Goal: Task Accomplishment & Management: Manage account settings

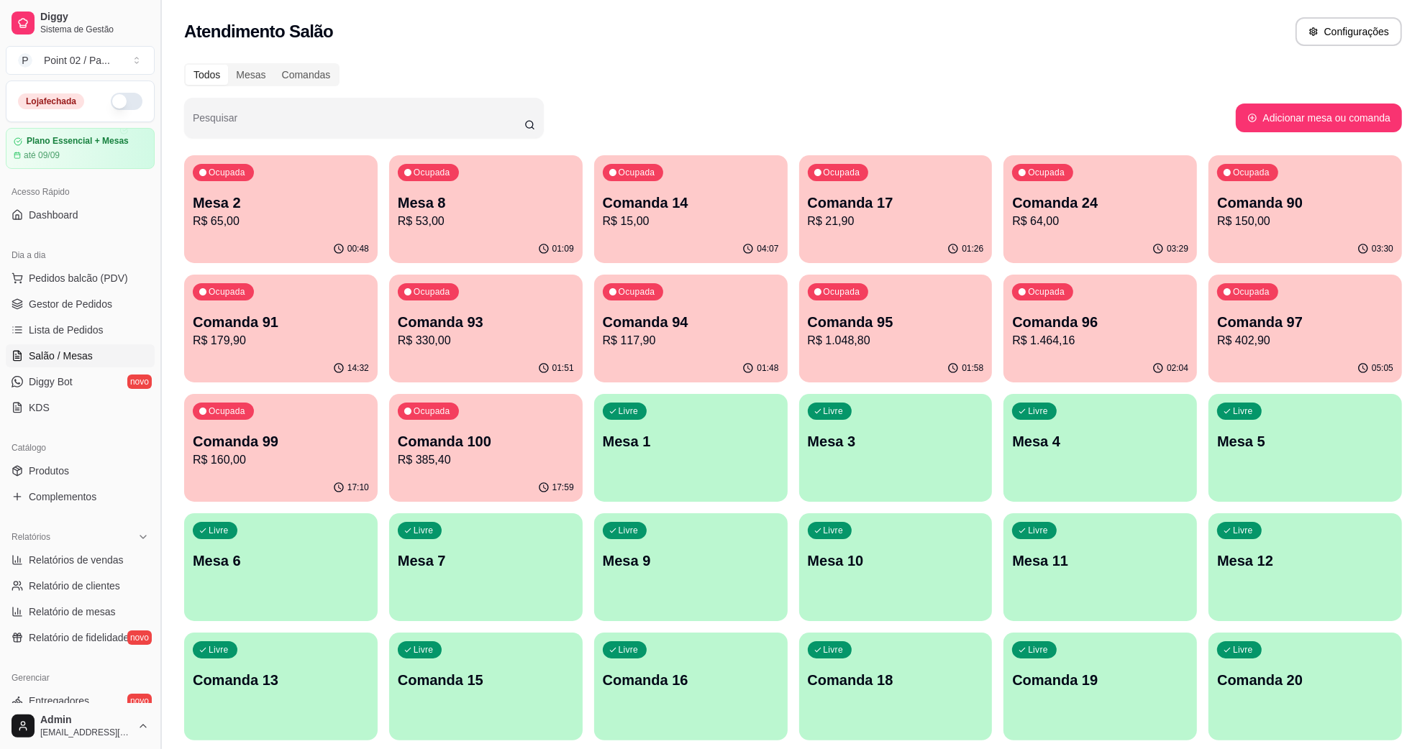
click at [157, 339] on button "Toggle Sidebar" at bounding box center [161, 374] width 12 height 749
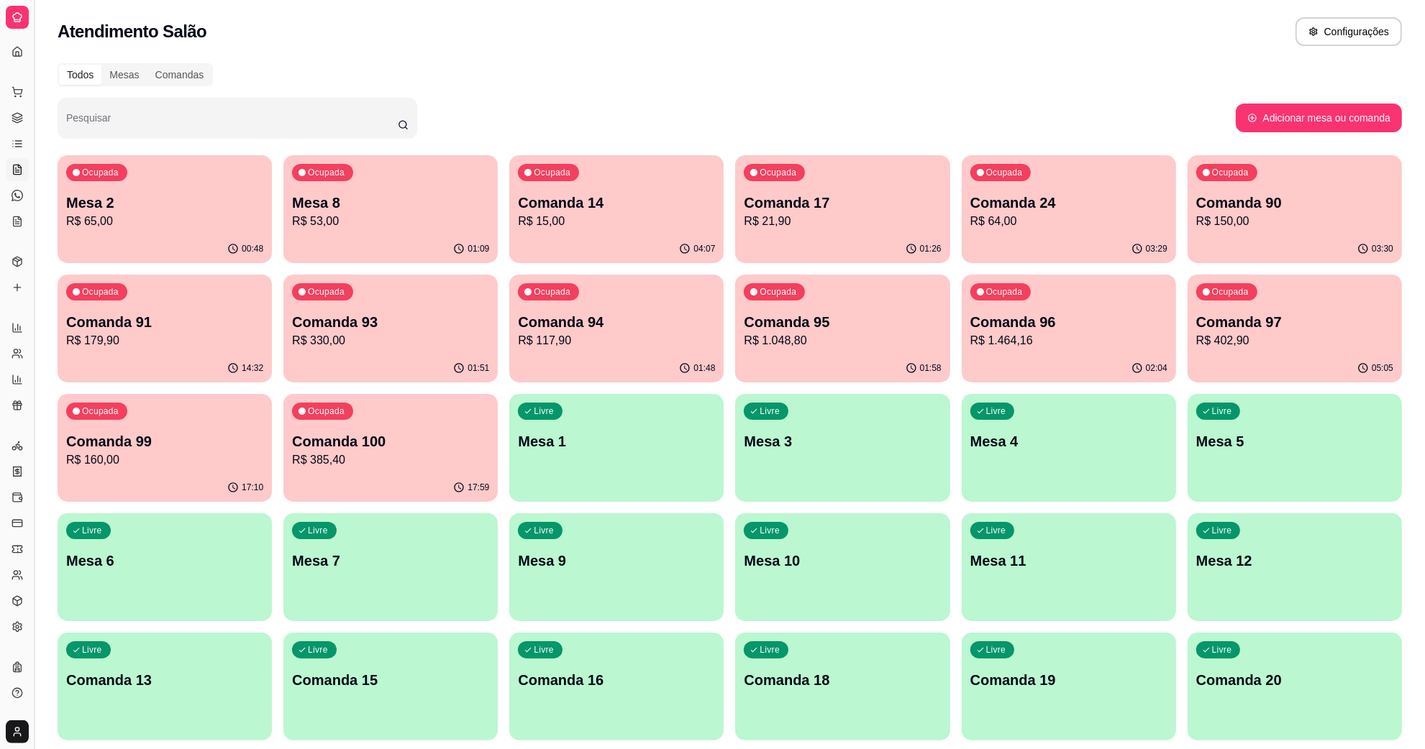
click at [34, 84] on button "Toggle Sidebar" at bounding box center [34, 374] width 12 height 749
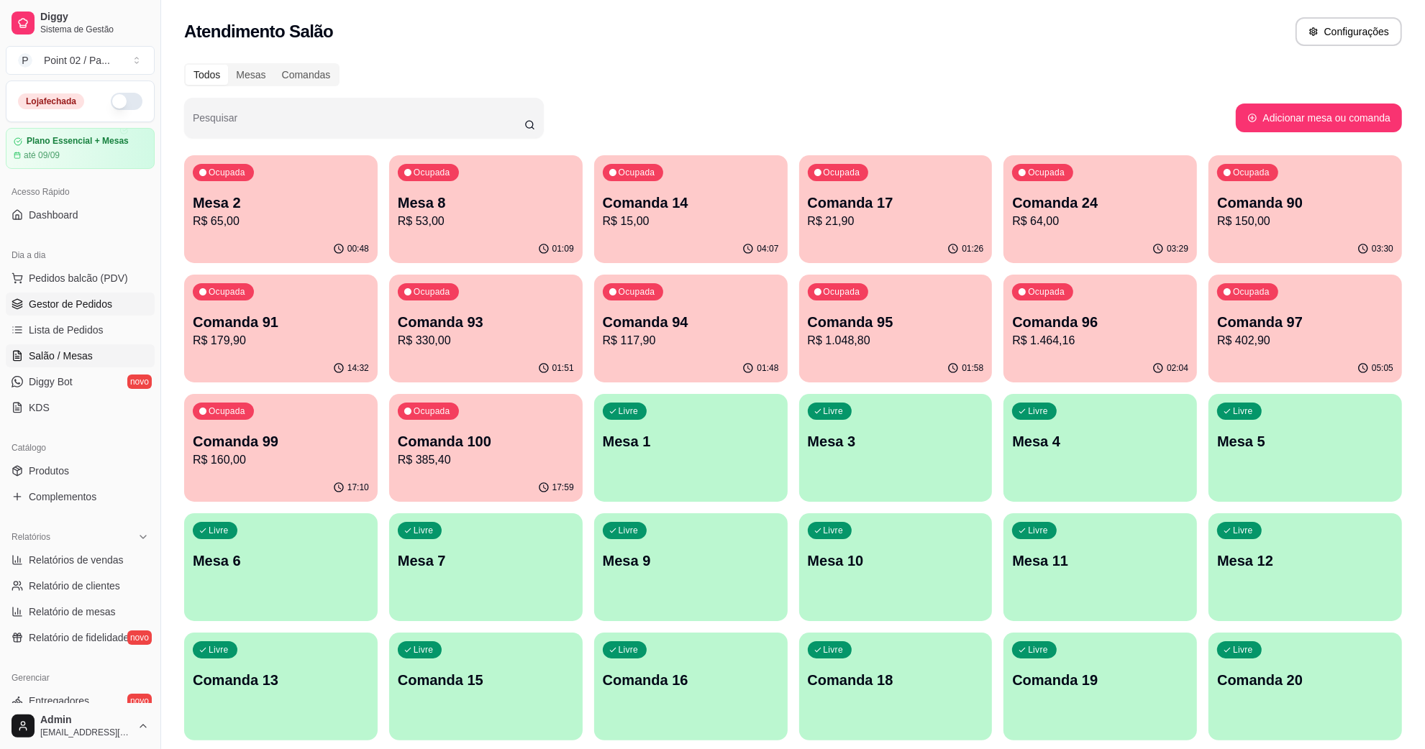
click at [63, 310] on span "Gestor de Pedidos" at bounding box center [70, 304] width 83 height 14
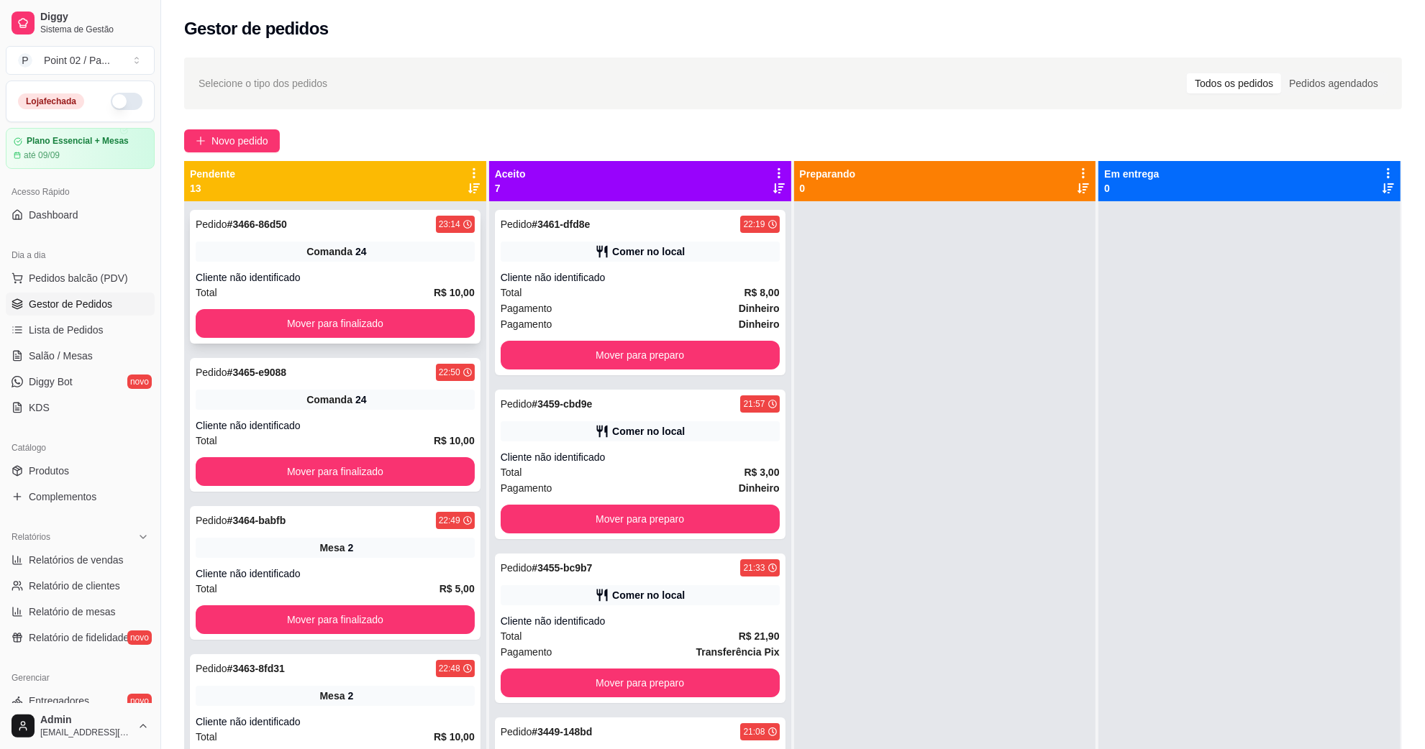
click at [400, 304] on div "Pedido # 3466-86d50 23:14 Comanda 24 Cliente não identificado Total R$ 10,00 Mo…" at bounding box center [335, 277] width 291 height 134
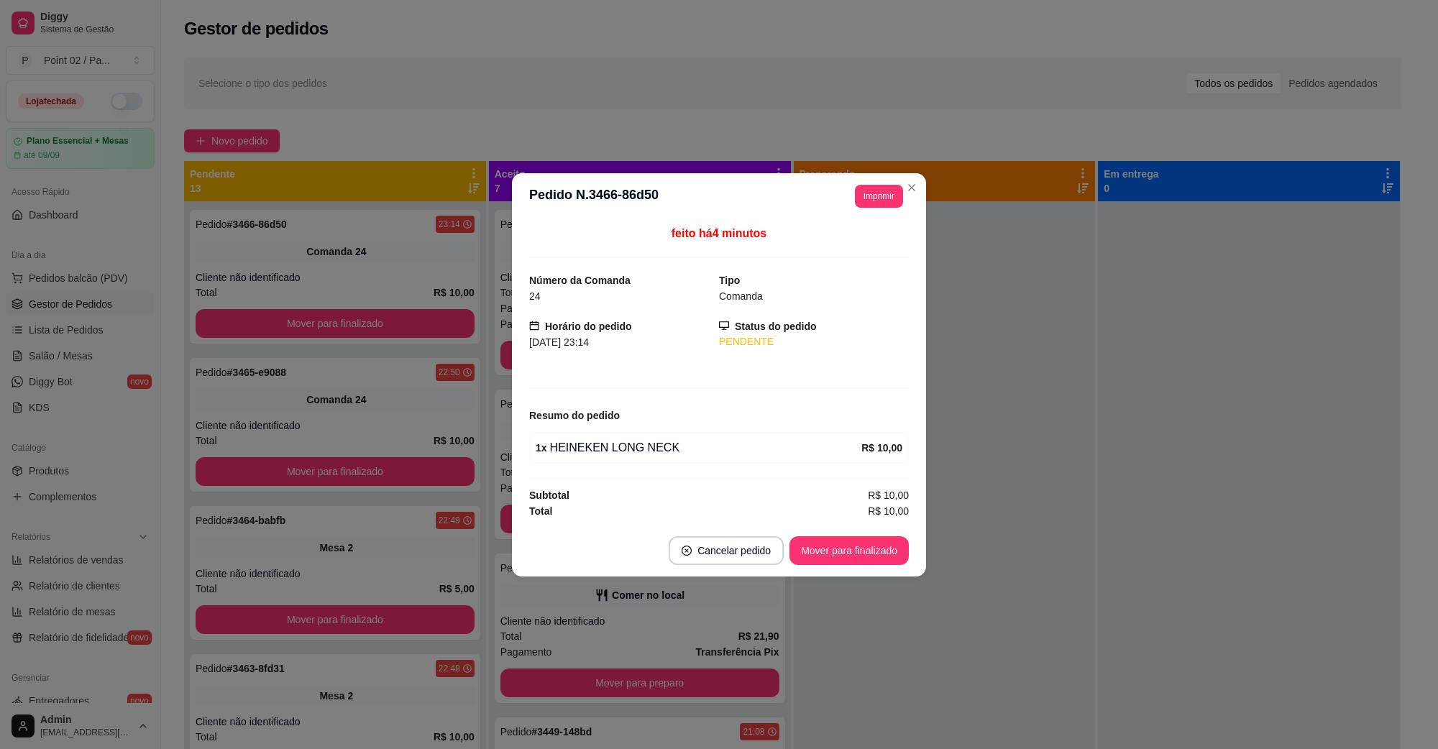
drag, startPoint x: 676, startPoint y: 353, endPoint x: 652, endPoint y: 355, distance: 24.5
click at [674, 353] on div "feito há 4 minutos Número da Comanda 24 Tipo Comanda Horário do pedido [DATE] 2…" at bounding box center [719, 371] width 380 height 294
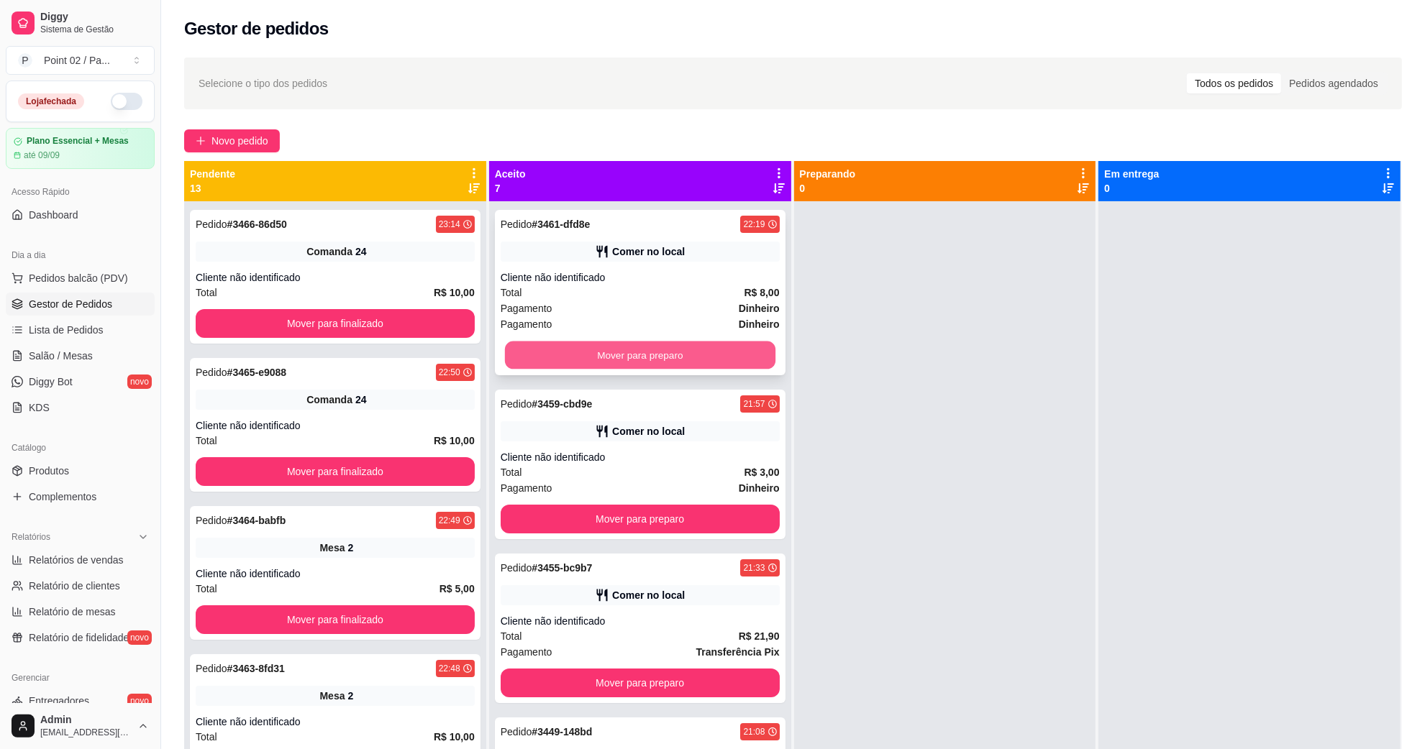
click at [507, 357] on button "Mover para preparo" at bounding box center [640, 356] width 270 height 28
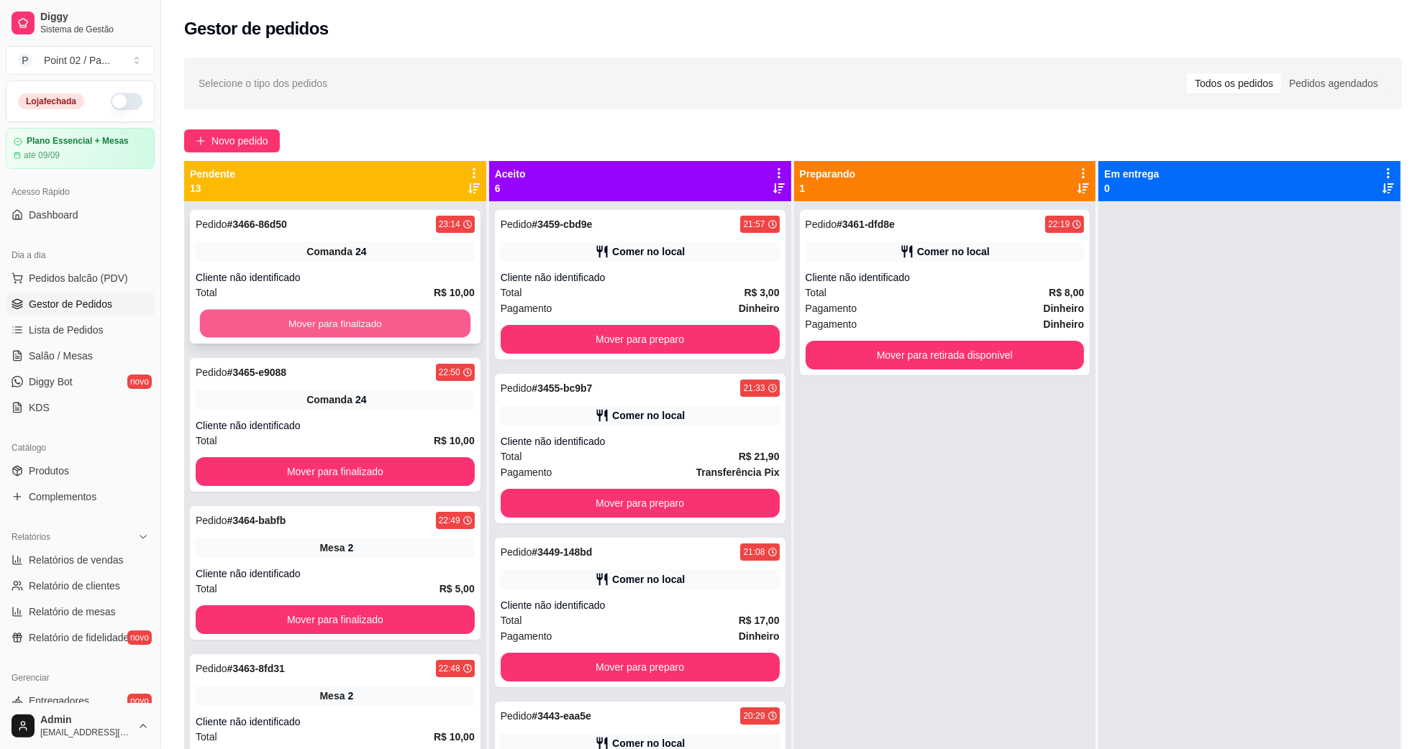
click at [458, 318] on div "Mover para finalizado" at bounding box center [335, 323] width 279 height 29
click at [447, 319] on button "Mover para finalizado" at bounding box center [335, 324] width 270 height 28
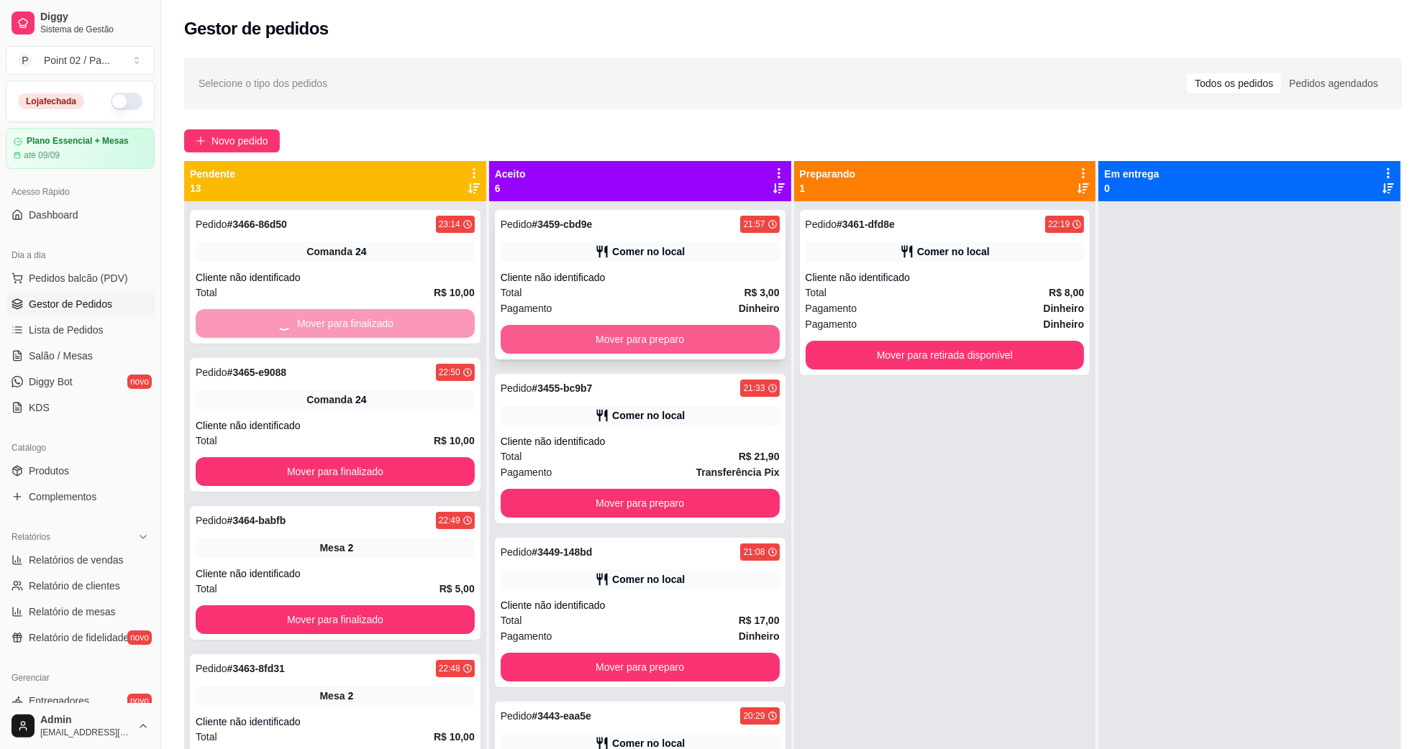
click at [536, 350] on button "Mover para preparo" at bounding box center [640, 339] width 279 height 29
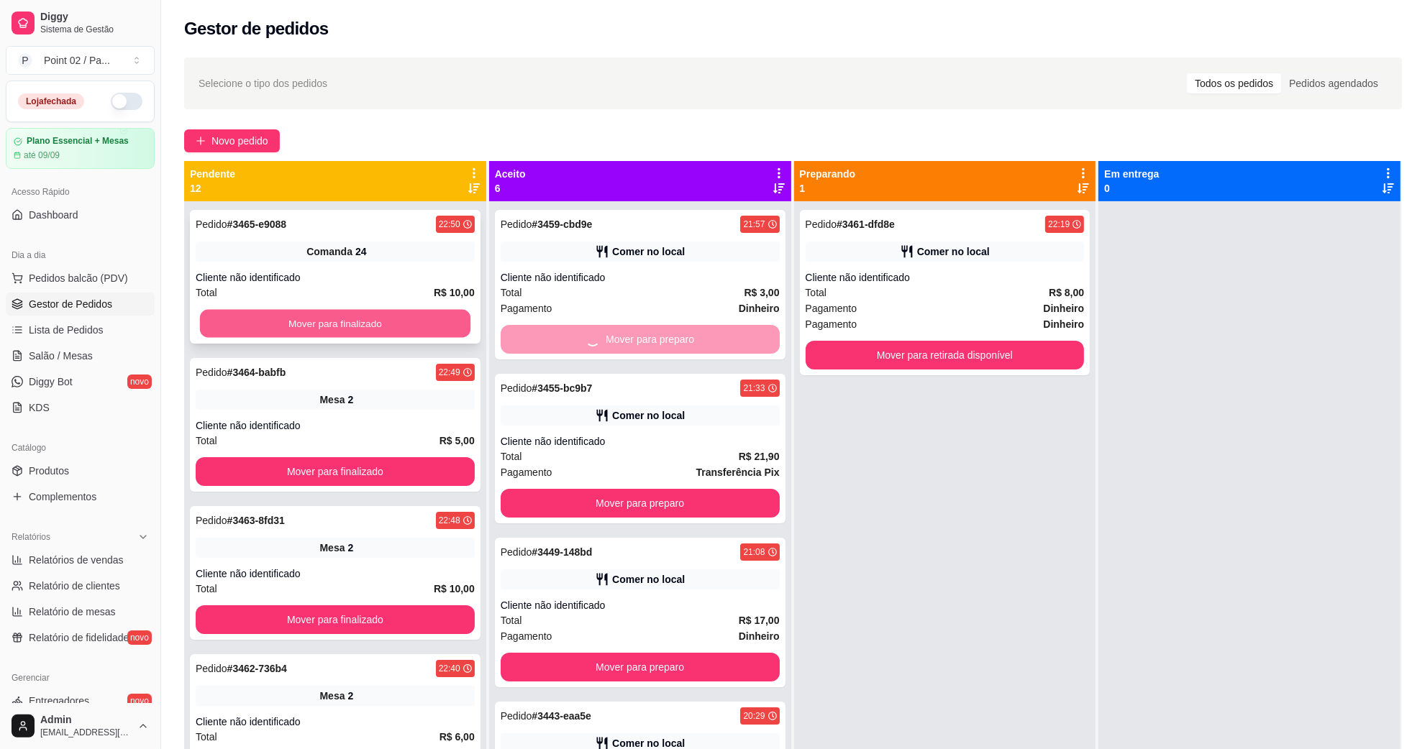
click at [437, 326] on button "Mover para finalizado" at bounding box center [335, 324] width 270 height 28
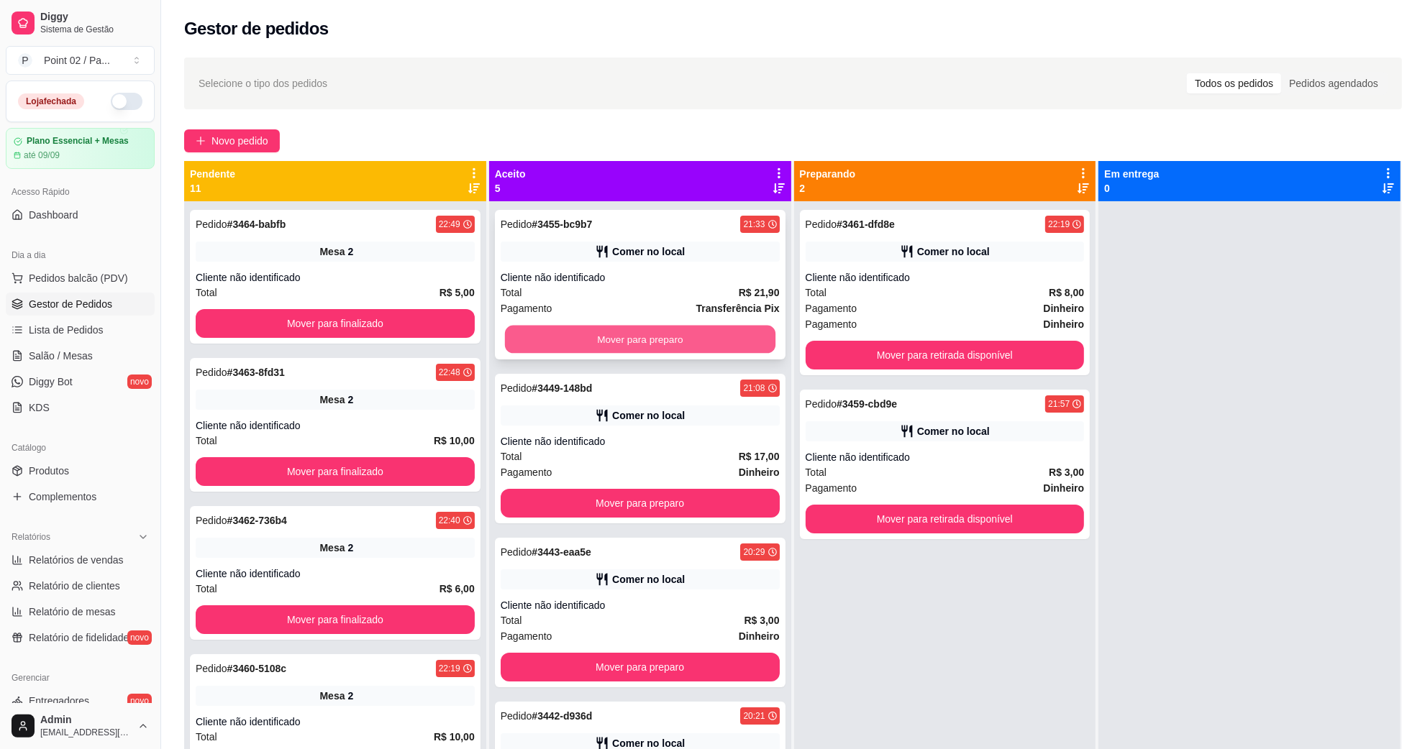
click at [600, 339] on button "Mover para preparo" at bounding box center [640, 340] width 270 height 28
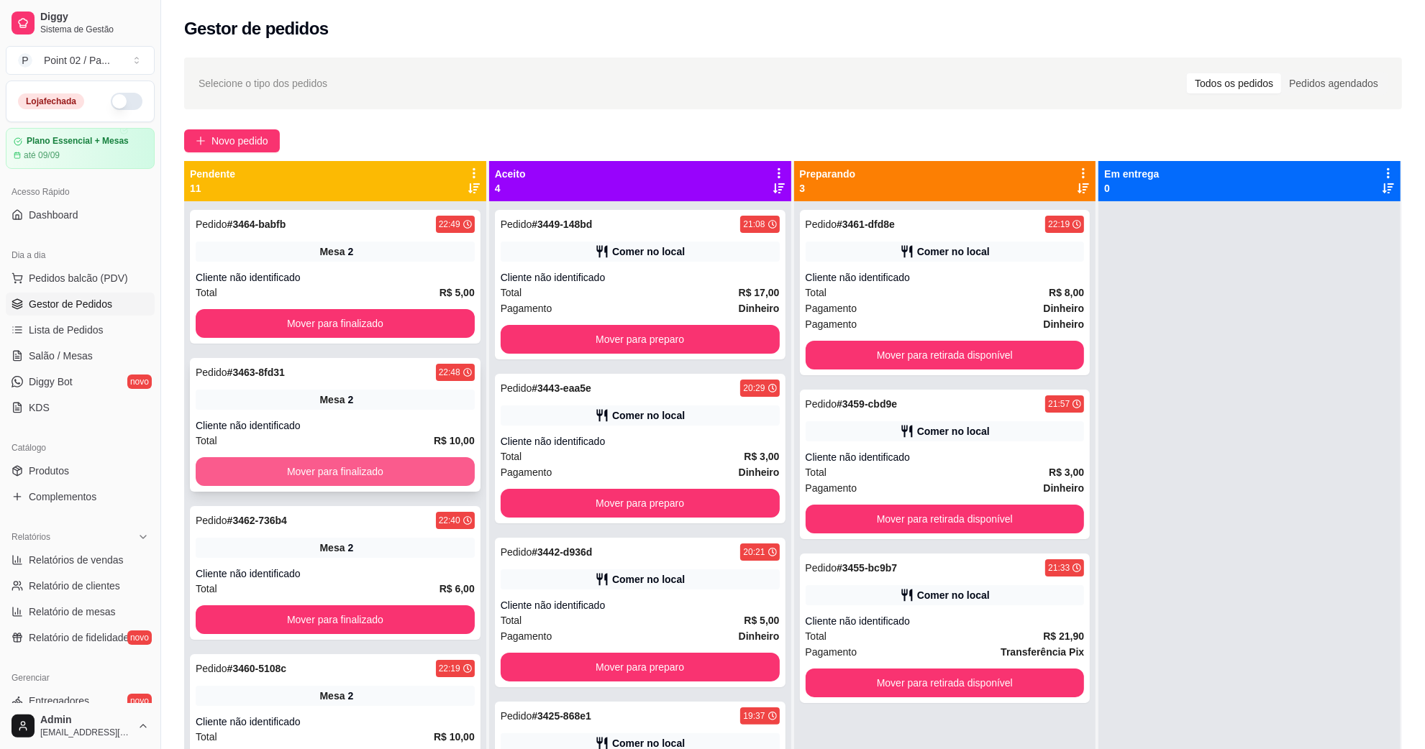
click at [433, 464] on button "Mover para finalizado" at bounding box center [335, 471] width 279 height 29
click at [590, 483] on div "Pedido # 3443-eaa5e 20:29 Comer no local Cliente não identificado Total R$ 3,00…" at bounding box center [640, 449] width 291 height 150
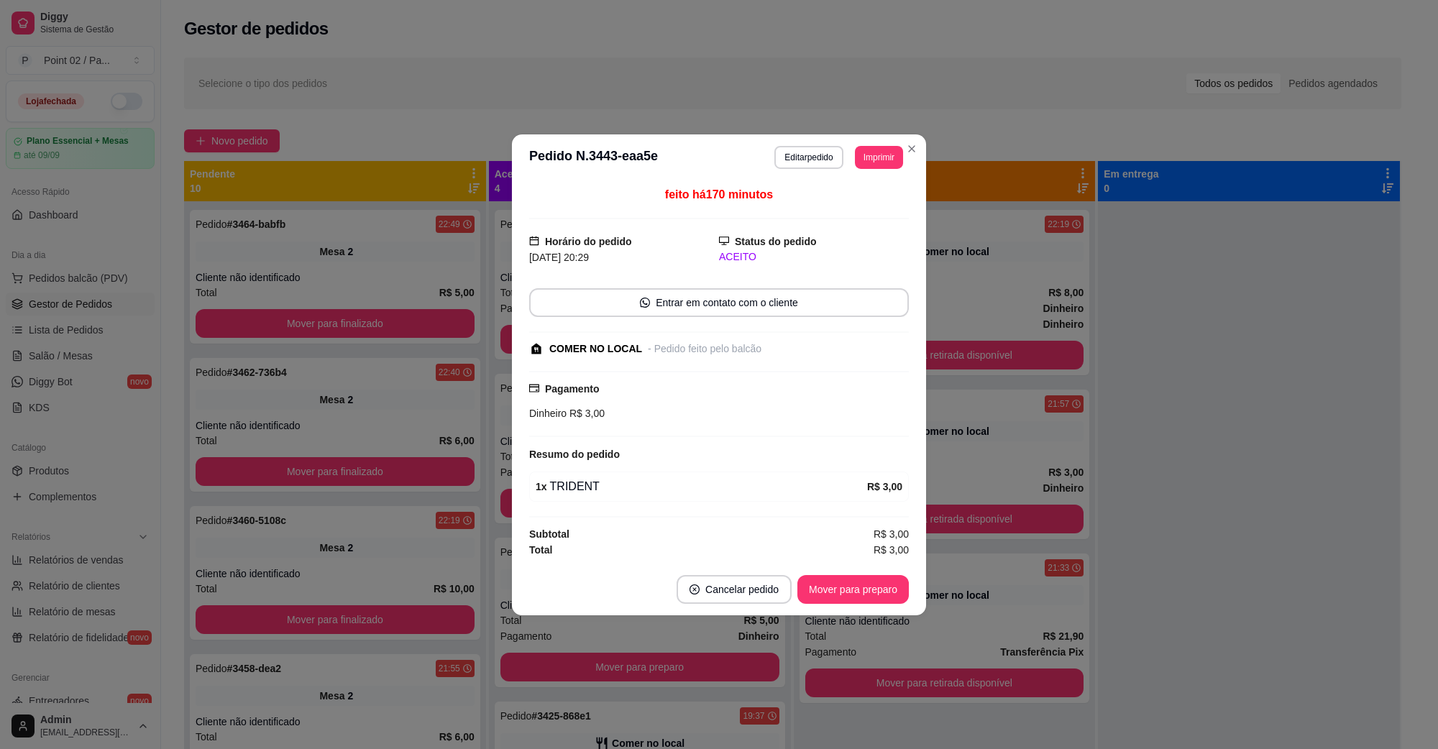
click at [590, 489] on div "1 x TRIDENT" at bounding box center [702, 486] width 332 height 17
click at [520, 495] on div "feito há 170 minutos Horário do pedido [DATE] 20:29 Status do pedido ACEITO Ent…" at bounding box center [719, 372] width 414 height 383
click at [516, 496] on div "feito há 170 minutos Horário do pedido [DATE] 20:29 Status do pedido ACEITO Ent…" at bounding box center [719, 372] width 414 height 383
click at [512, 498] on div "feito há 170 minutos Horário do pedido [DATE] 20:29 Status do pedido ACEITO Ent…" at bounding box center [719, 372] width 414 height 383
click at [512, 512] on div "feito há 170 minutos Horário do pedido [DATE] 20:29 Status do pedido ACEITO Ent…" at bounding box center [719, 372] width 414 height 383
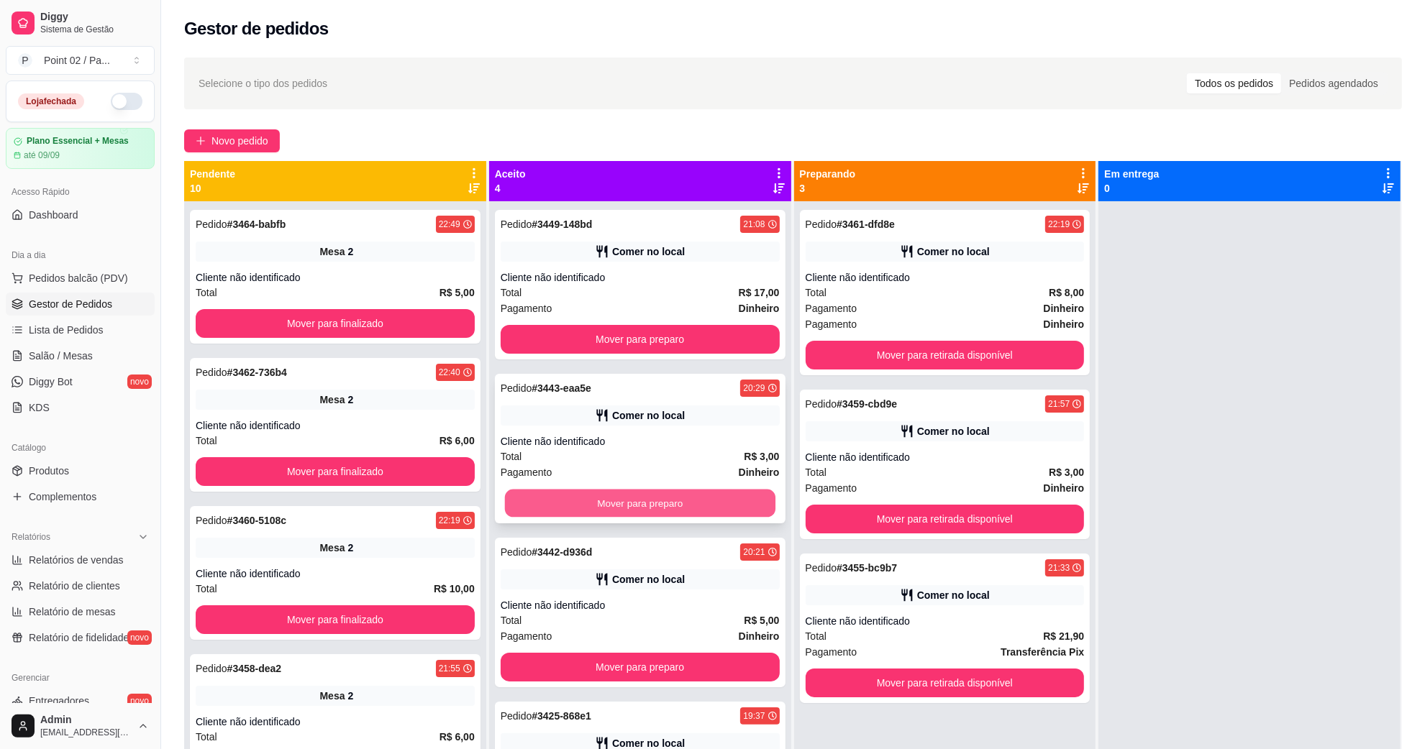
click at [518, 508] on button "Mover para preparo" at bounding box center [640, 504] width 270 height 28
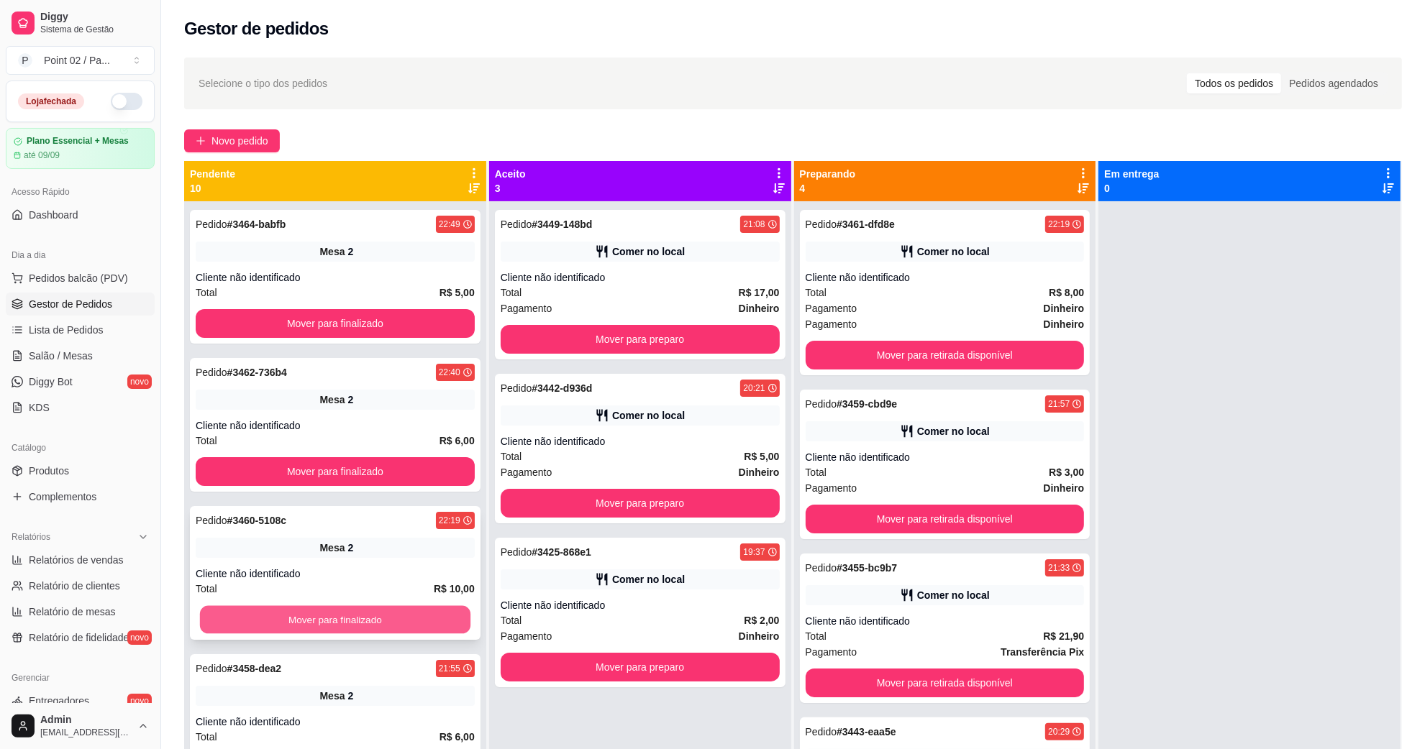
click at [393, 606] on button "Mover para finalizado" at bounding box center [335, 620] width 270 height 28
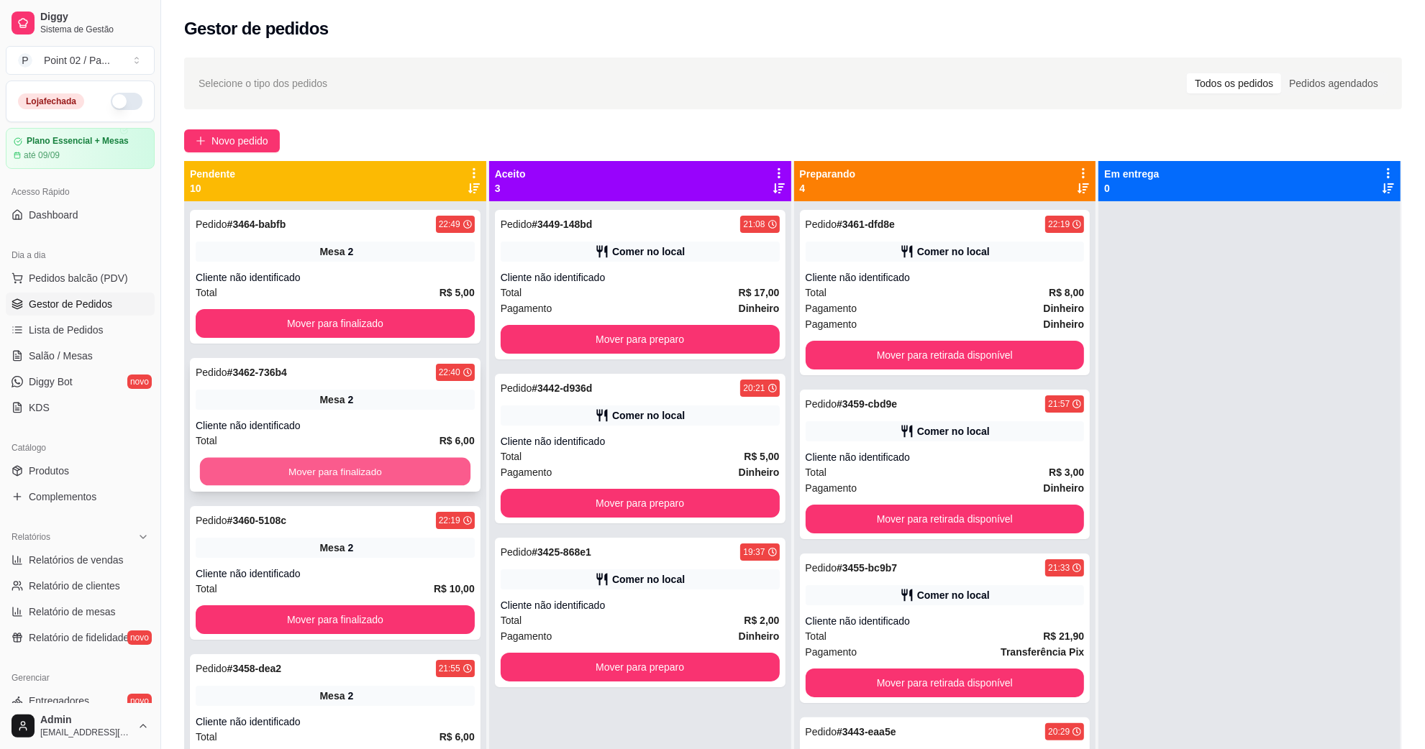
click at [408, 460] on button "Mover para finalizado" at bounding box center [335, 472] width 270 height 28
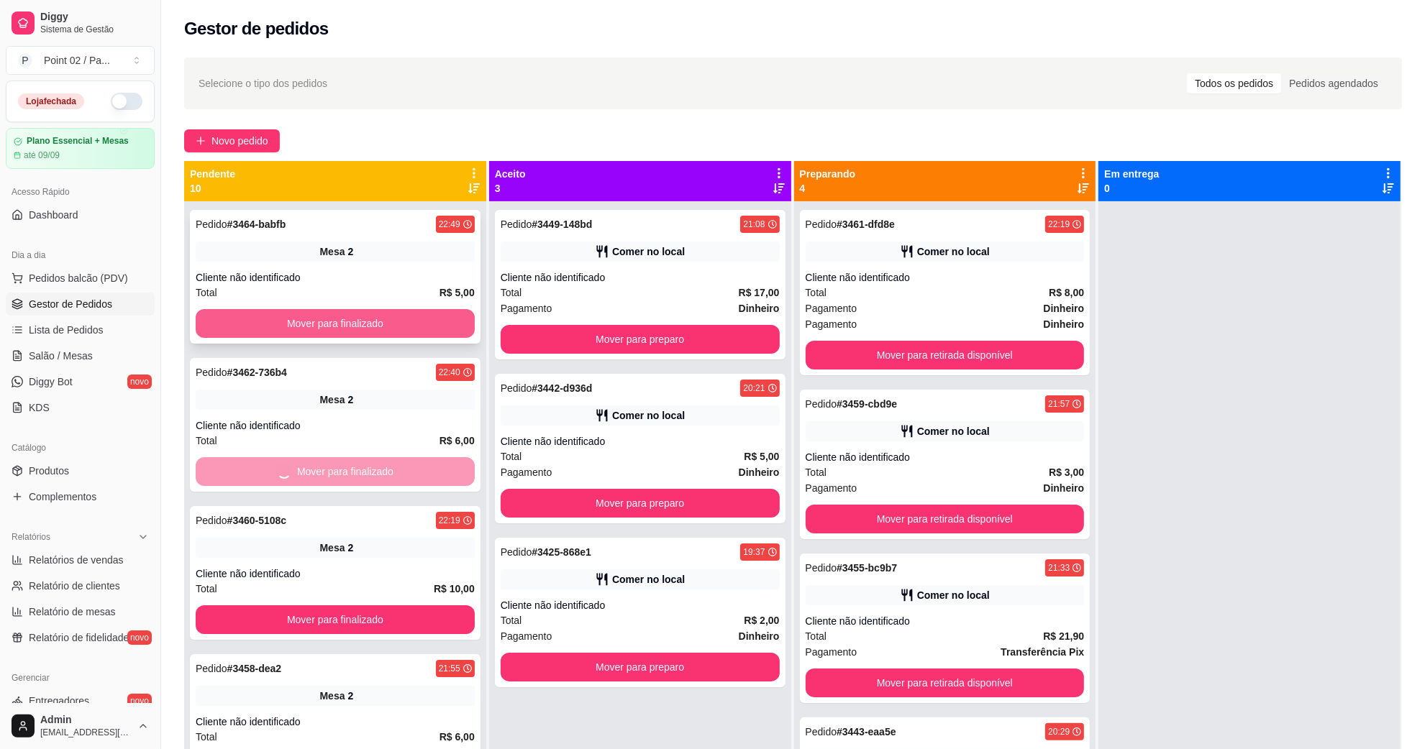
click at [400, 329] on button "Mover para finalizado" at bounding box center [335, 323] width 279 height 29
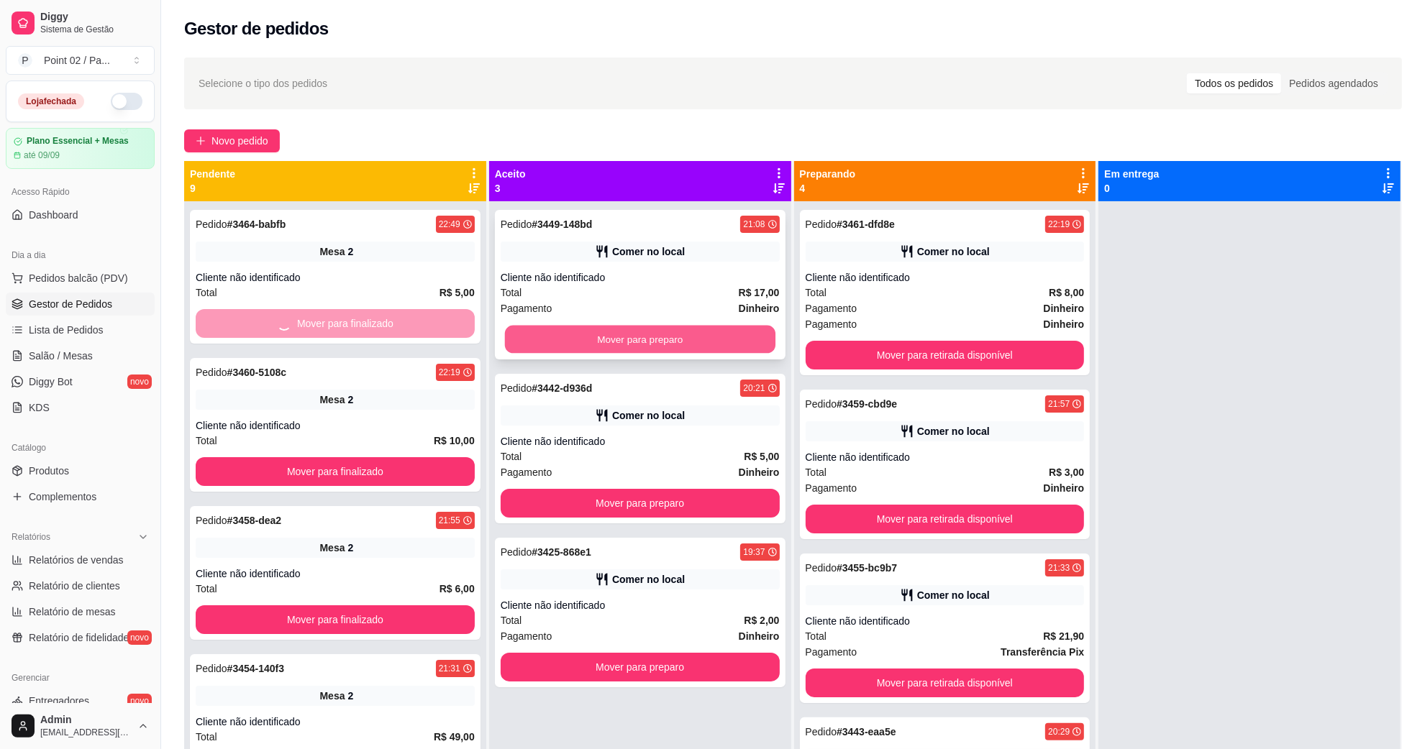
click at [567, 332] on button "Mover para preparo" at bounding box center [640, 340] width 270 height 28
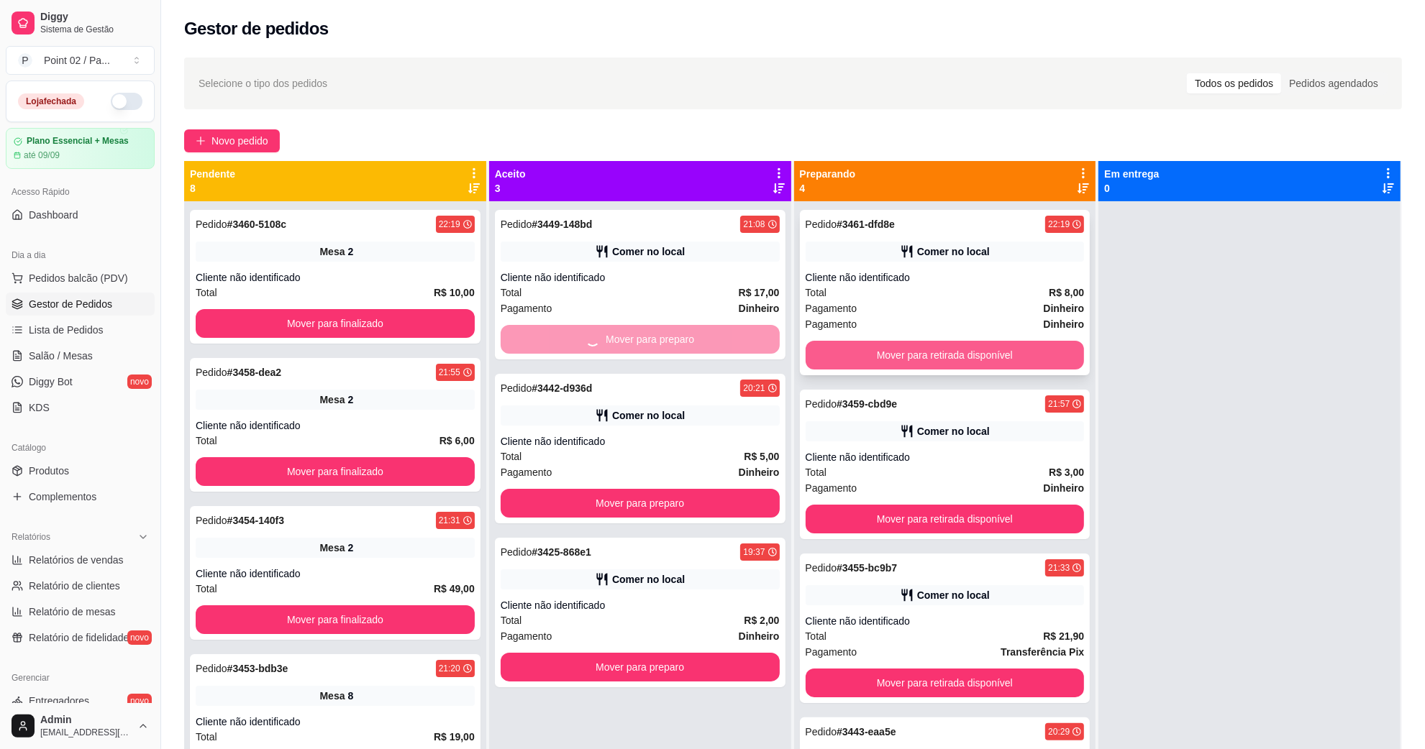
click at [928, 347] on button "Mover para retirada disponível" at bounding box center [944, 355] width 279 height 29
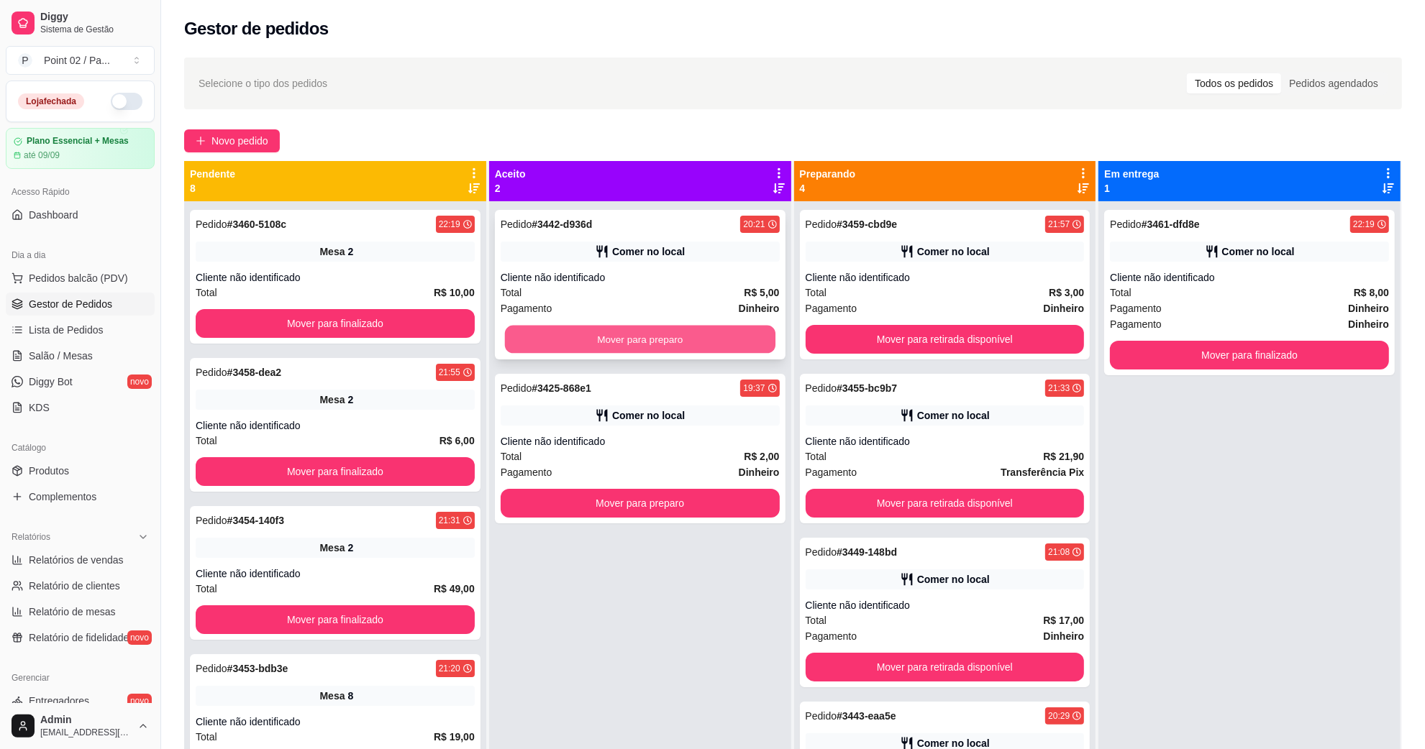
click at [734, 342] on button "Mover para preparo" at bounding box center [640, 340] width 270 height 28
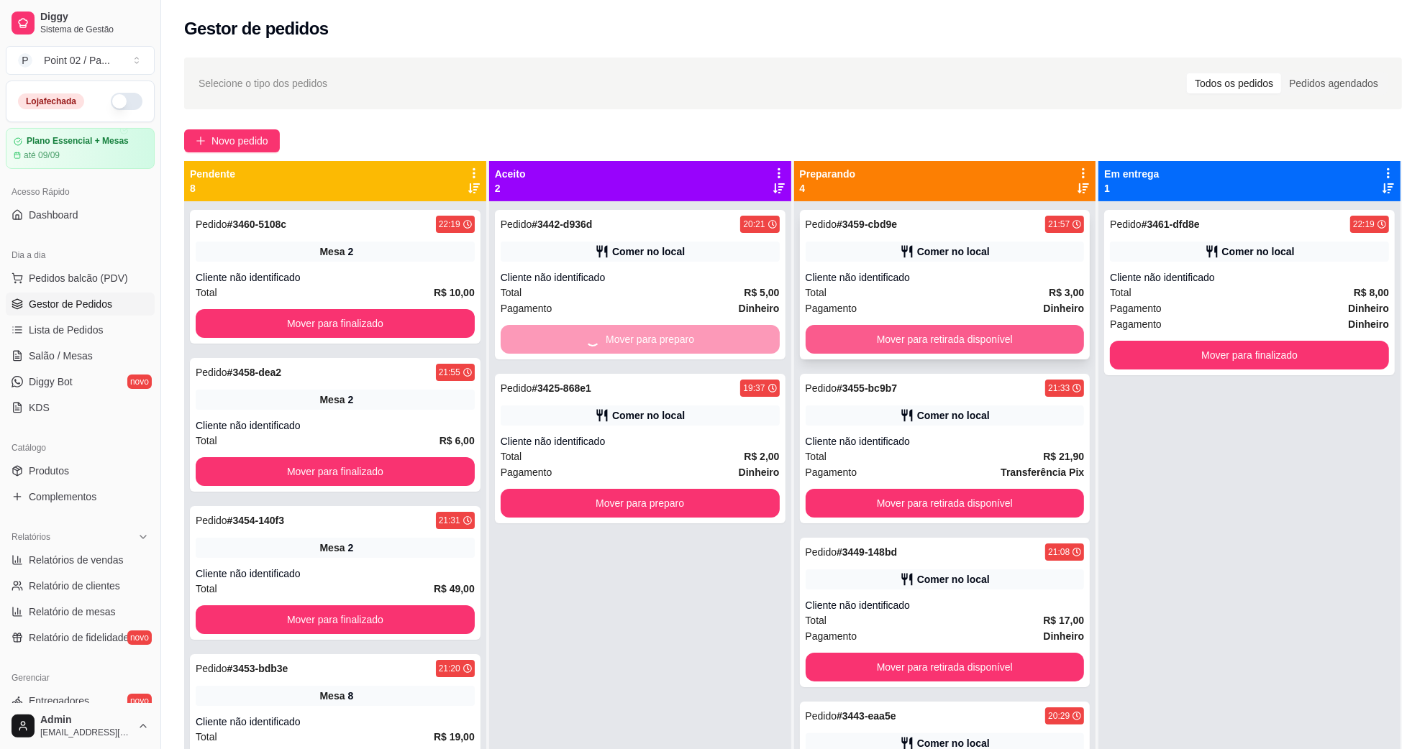
click at [885, 334] on button "Mover para retirada disponível" at bounding box center [944, 339] width 279 height 29
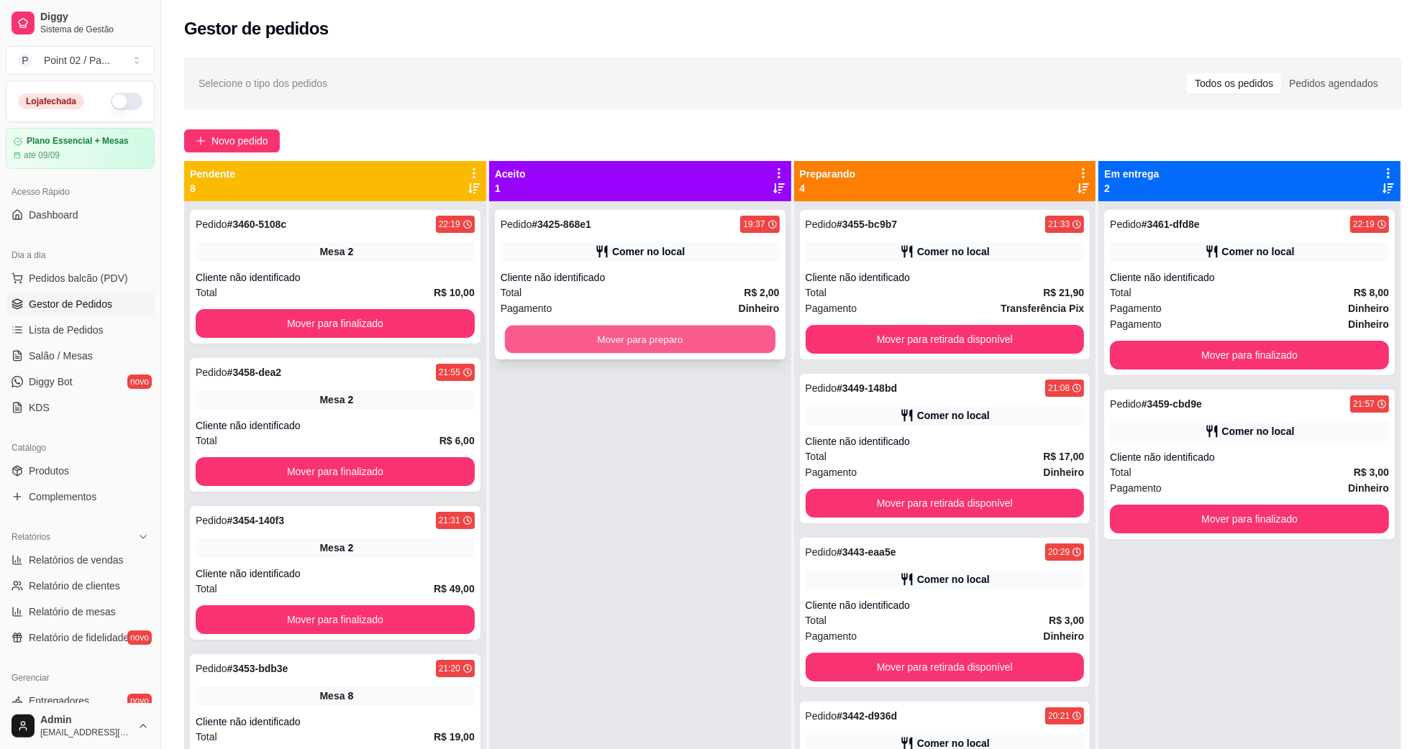
click at [757, 343] on button "Mover para preparo" at bounding box center [640, 340] width 270 height 28
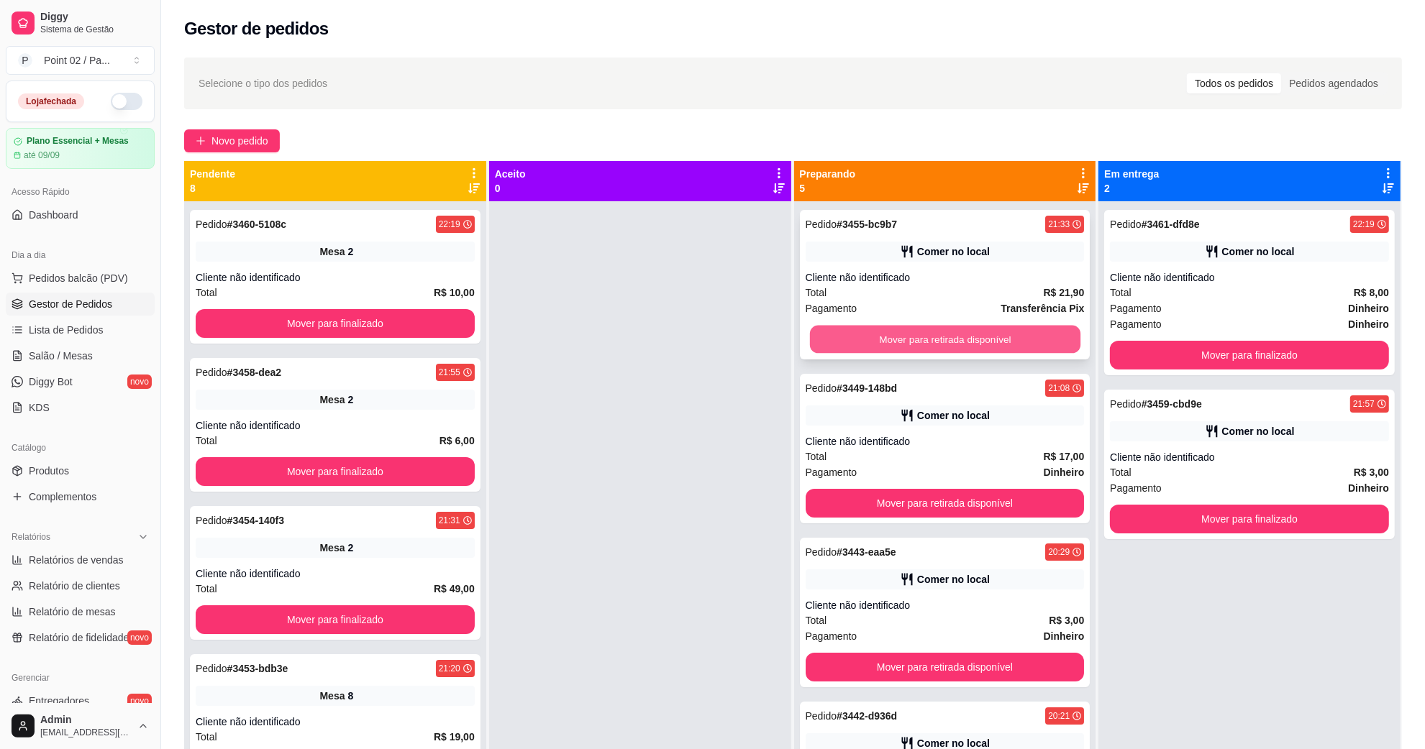
click at [885, 337] on button "Mover para retirada disponível" at bounding box center [944, 340] width 270 height 28
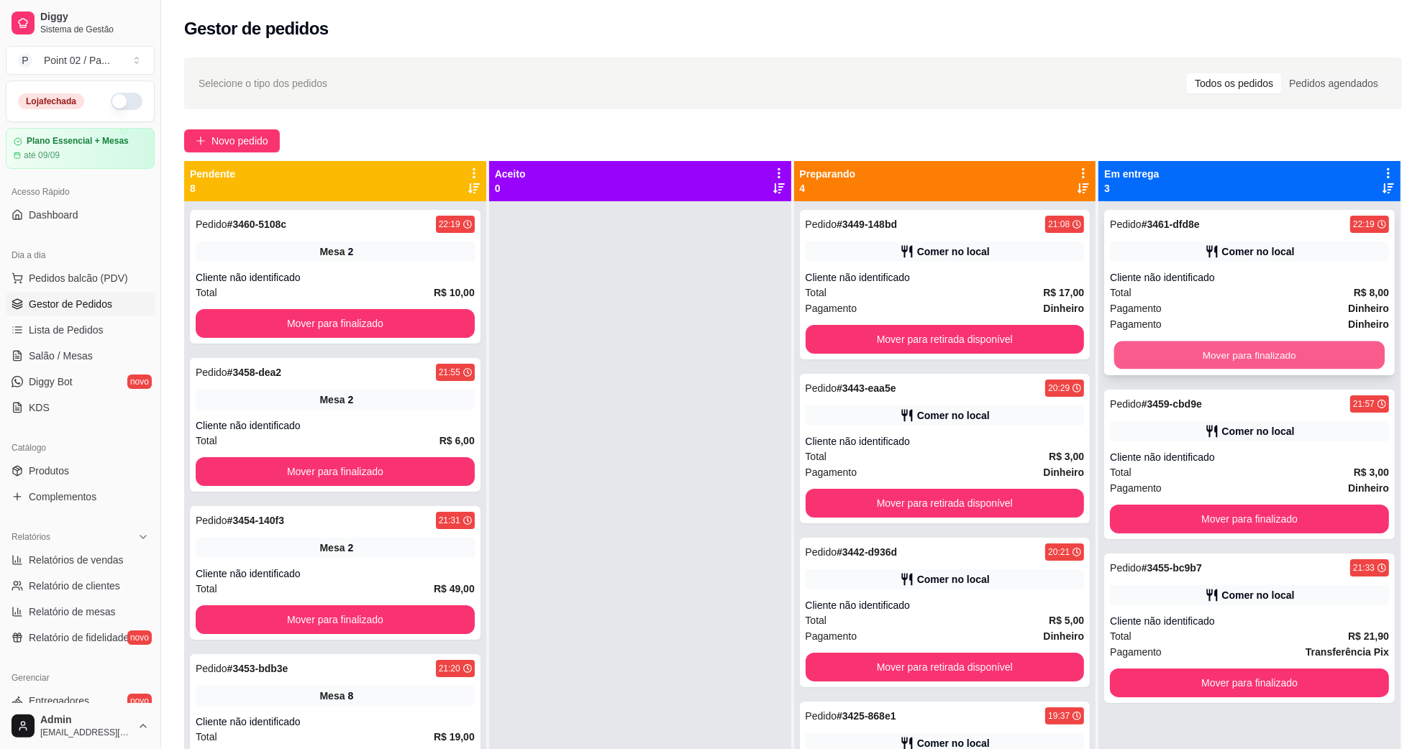
click at [1198, 357] on button "Mover para finalizado" at bounding box center [1249, 356] width 270 height 28
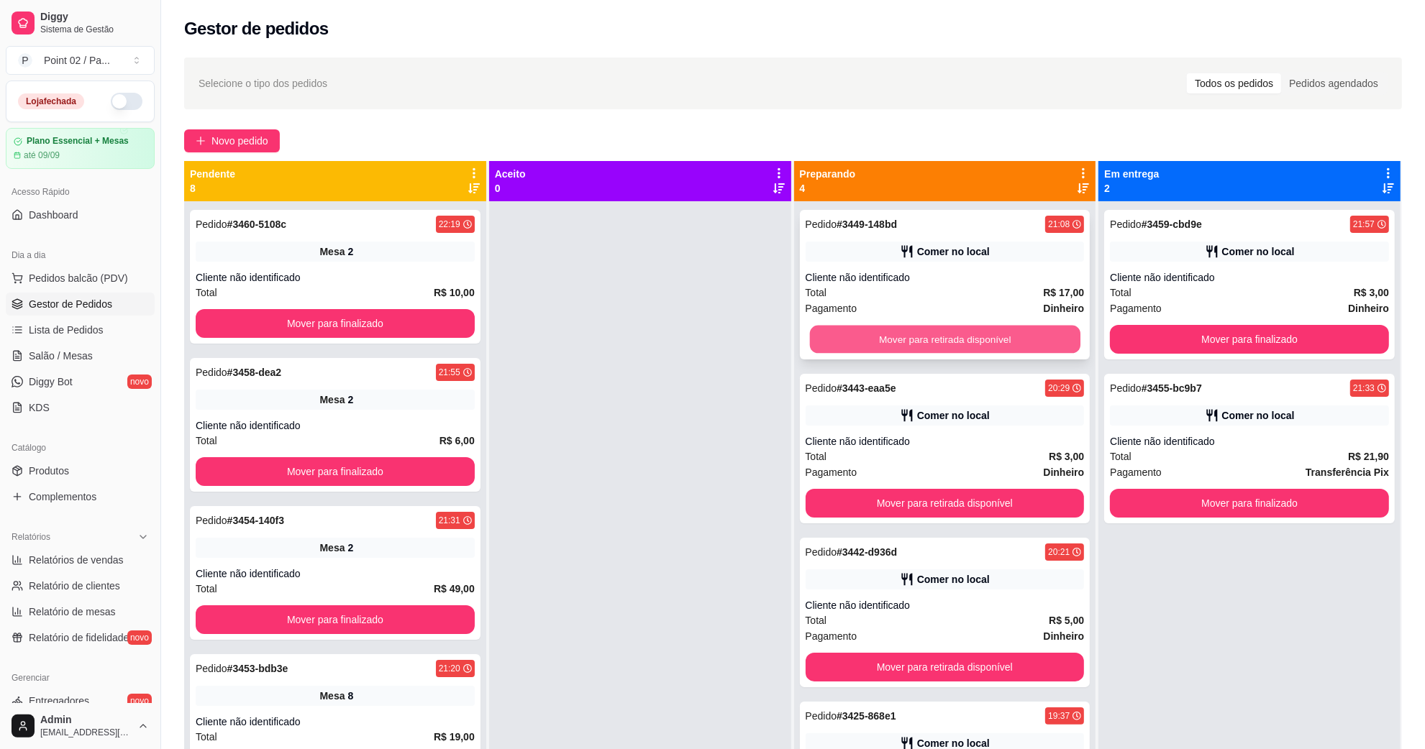
click at [1027, 346] on button "Mover para retirada disponível" at bounding box center [944, 340] width 270 height 28
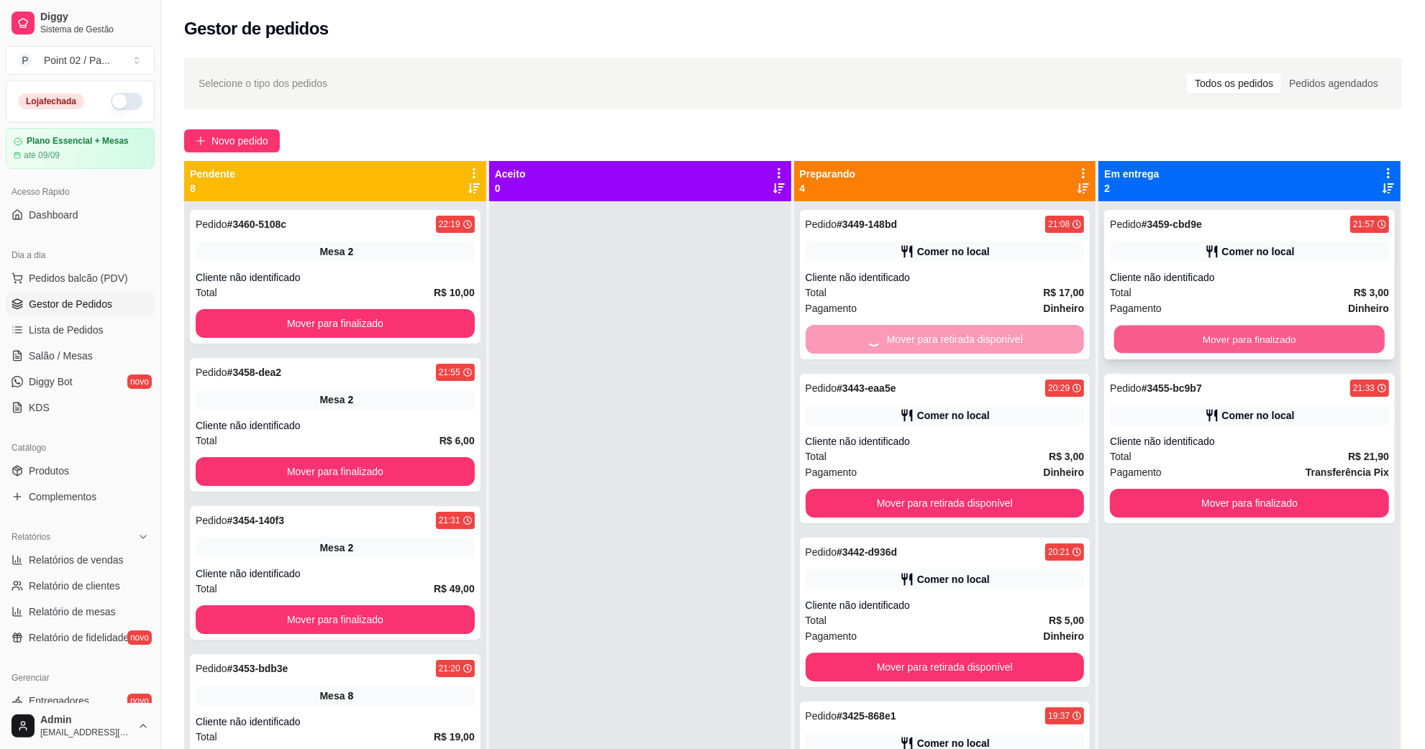
click at [1164, 342] on button "Mover para finalizado" at bounding box center [1249, 340] width 270 height 28
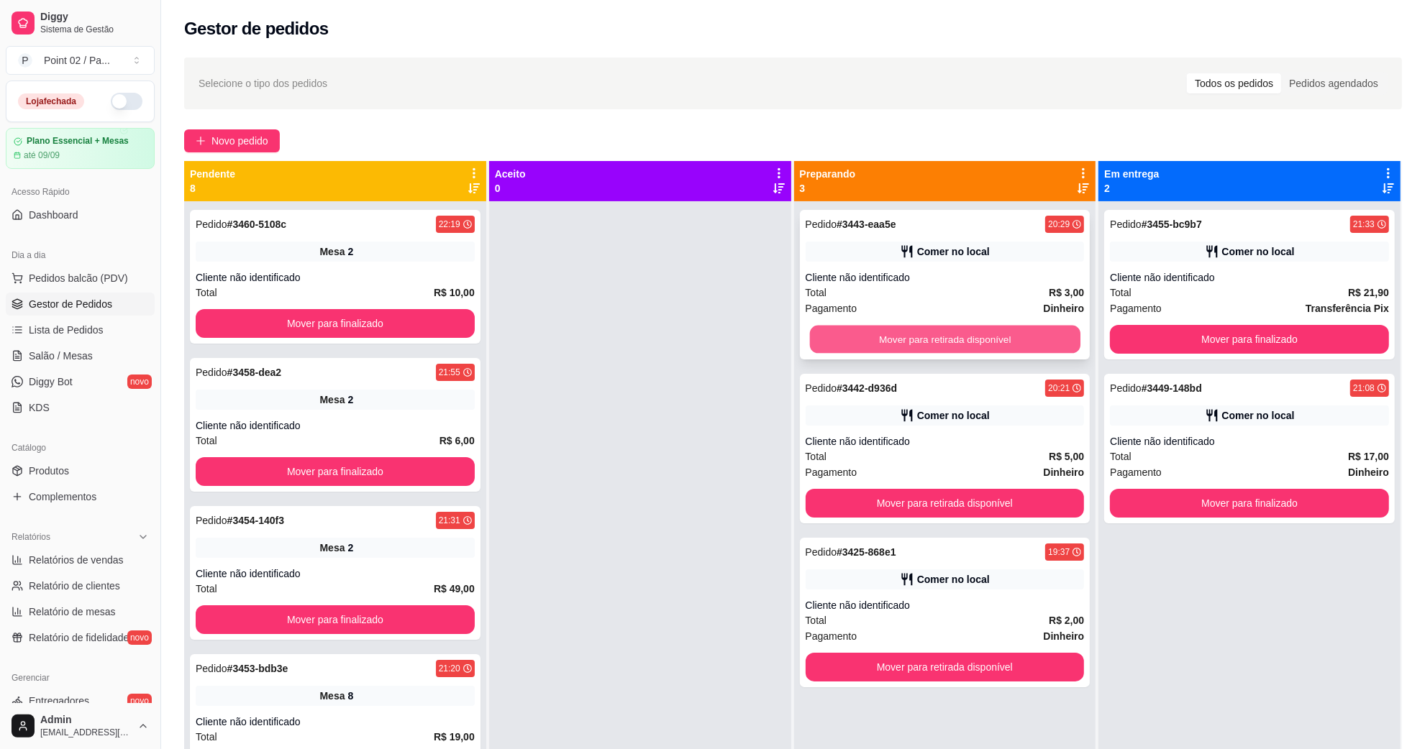
click at [1025, 347] on button "Mover para retirada disponível" at bounding box center [944, 340] width 270 height 28
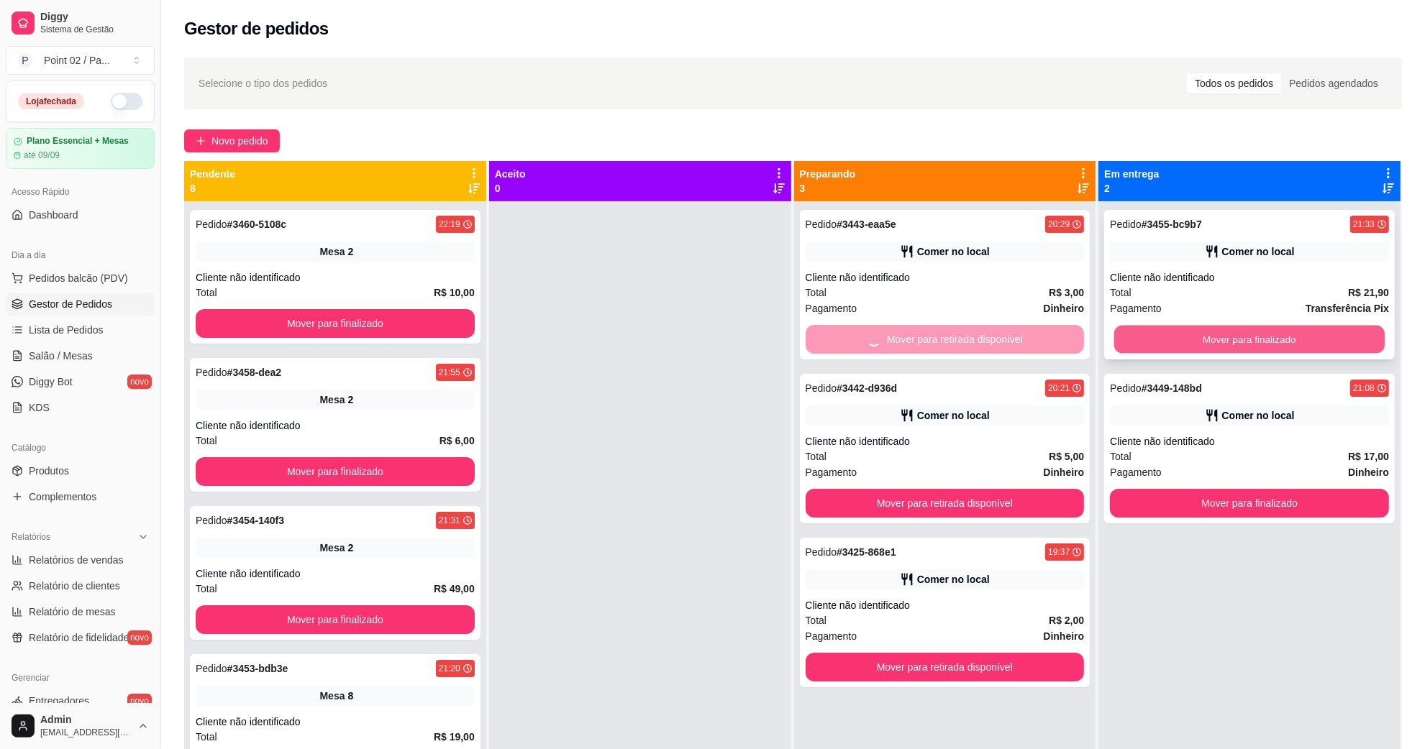
click at [1170, 334] on button "Mover para finalizado" at bounding box center [1249, 340] width 270 height 28
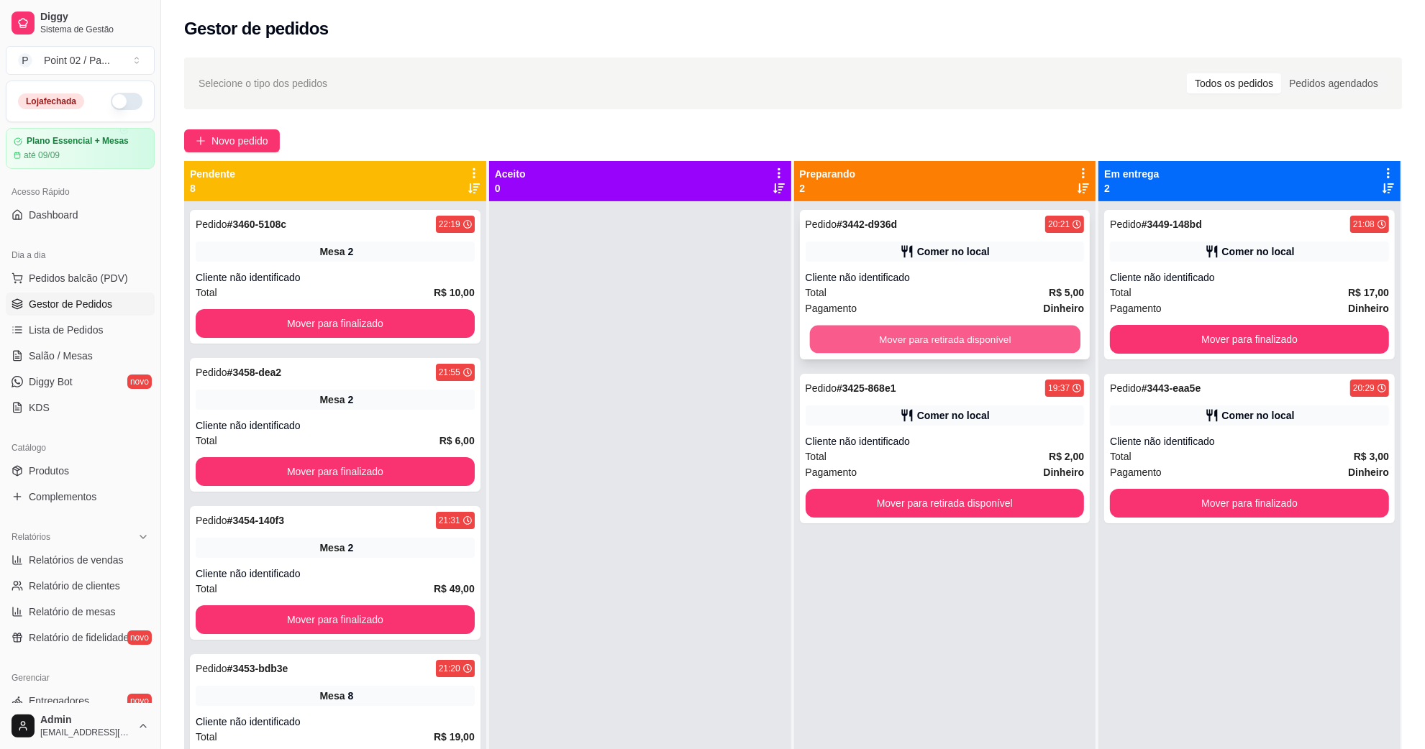
click at [1012, 345] on button "Mover para retirada disponível" at bounding box center [944, 340] width 270 height 28
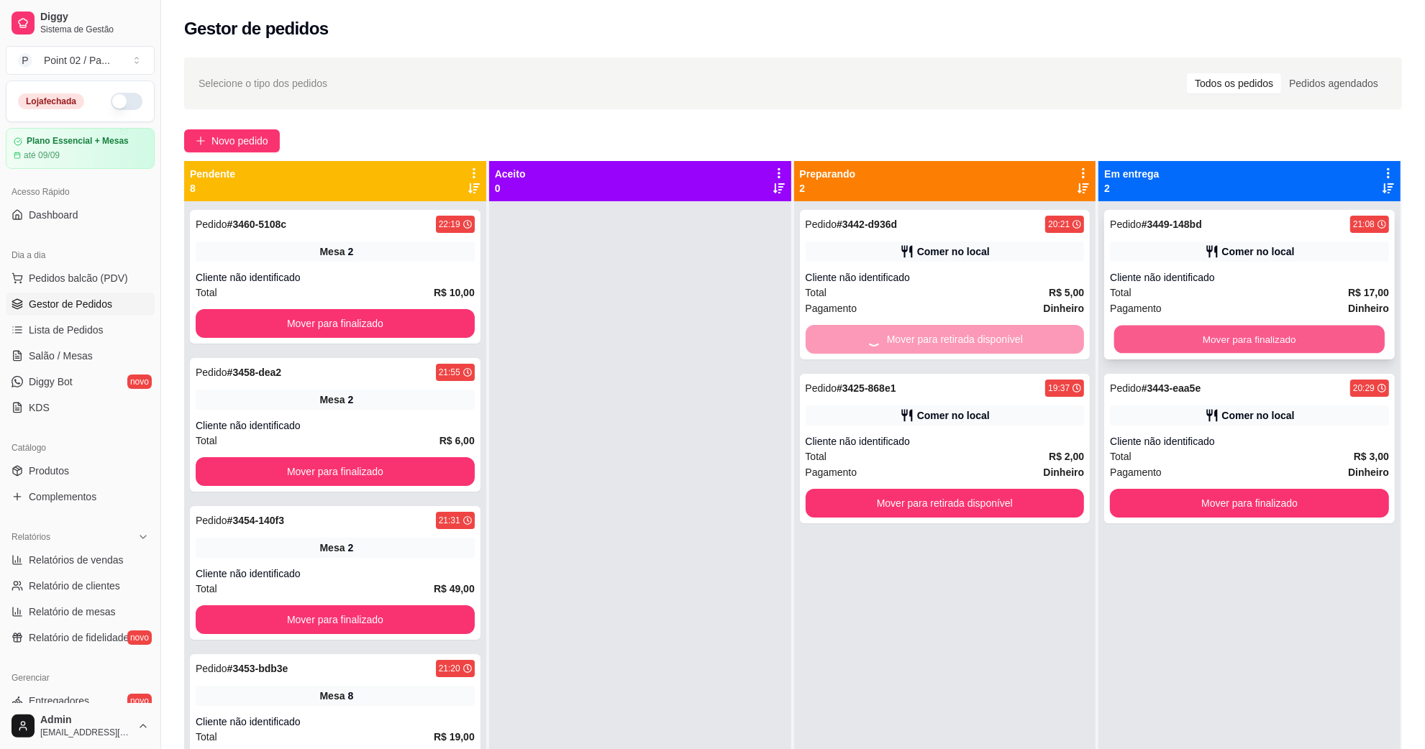
click at [1146, 338] on button "Mover para finalizado" at bounding box center [1249, 340] width 270 height 28
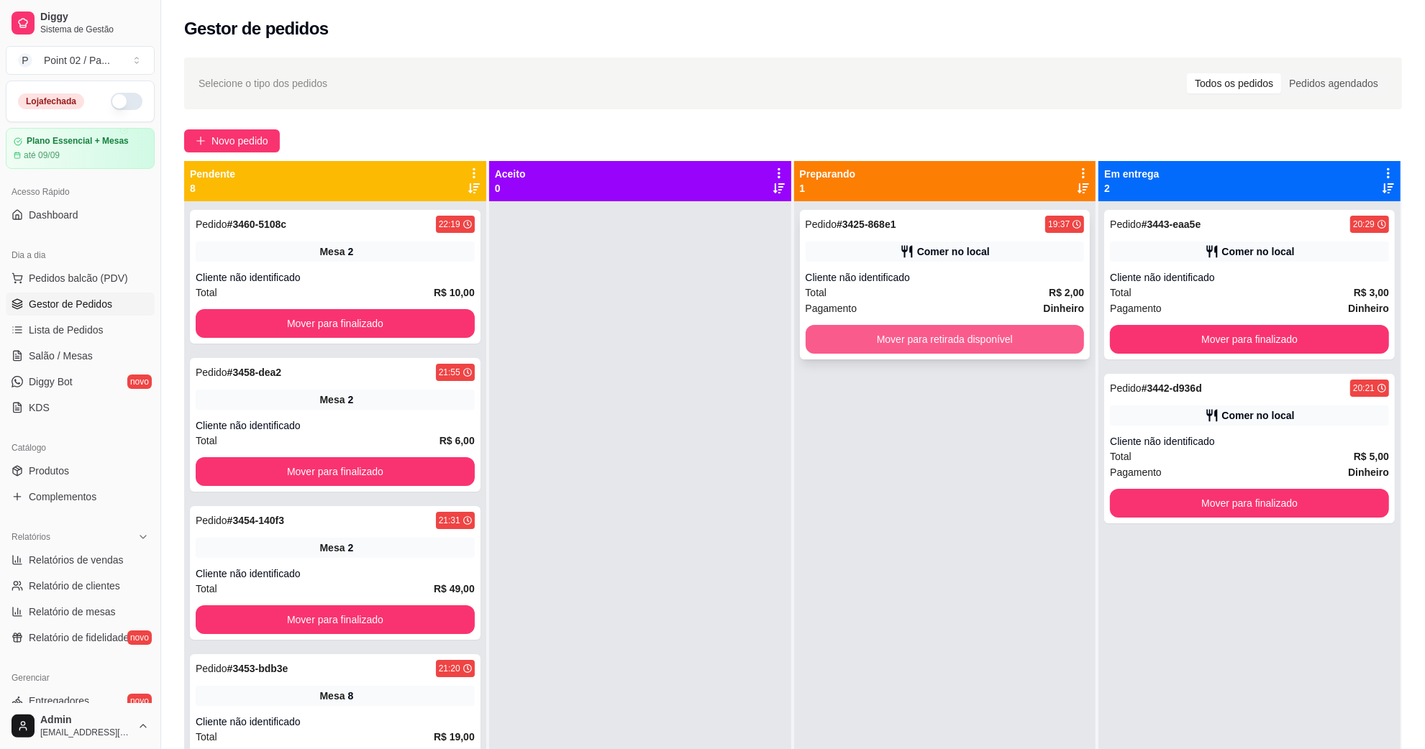
click at [1047, 342] on button "Mover para retirada disponível" at bounding box center [944, 339] width 279 height 29
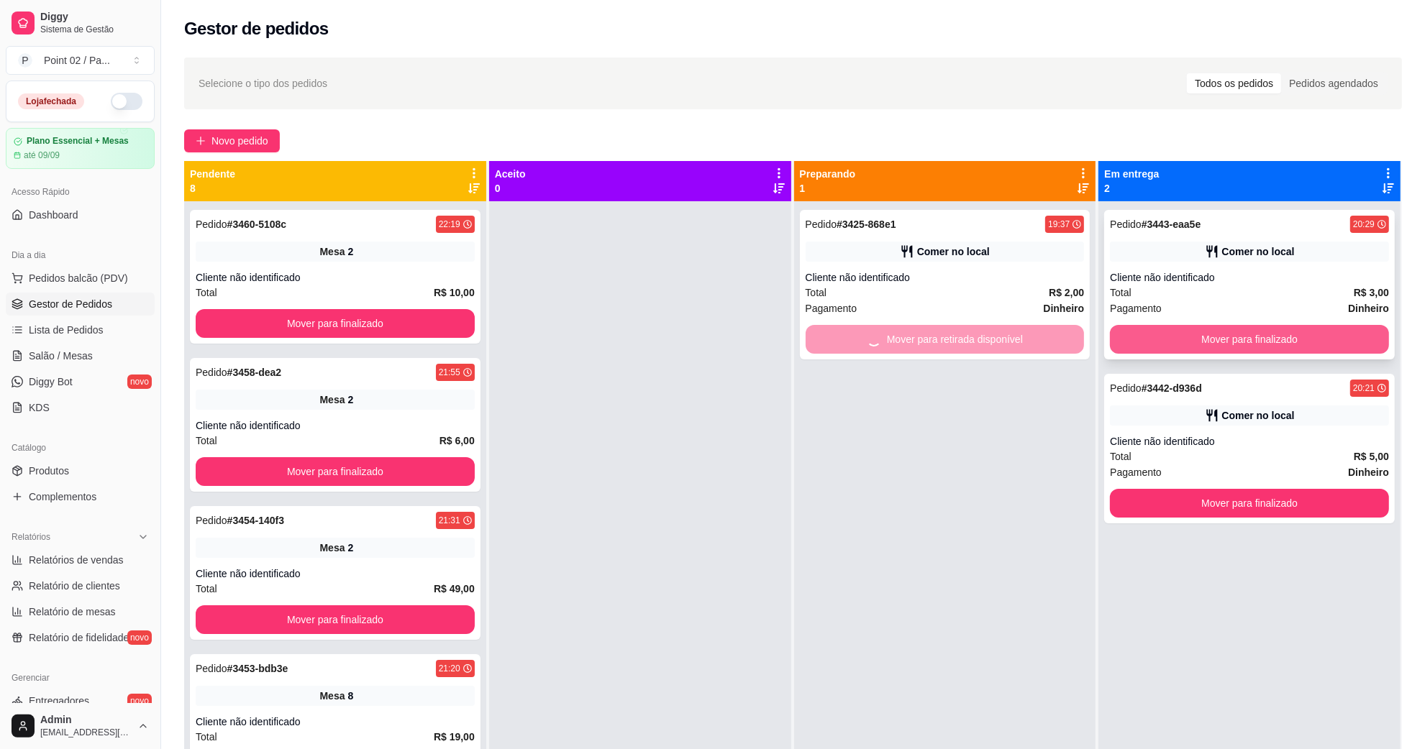
click at [1144, 325] on button "Mover para finalizado" at bounding box center [1249, 339] width 279 height 29
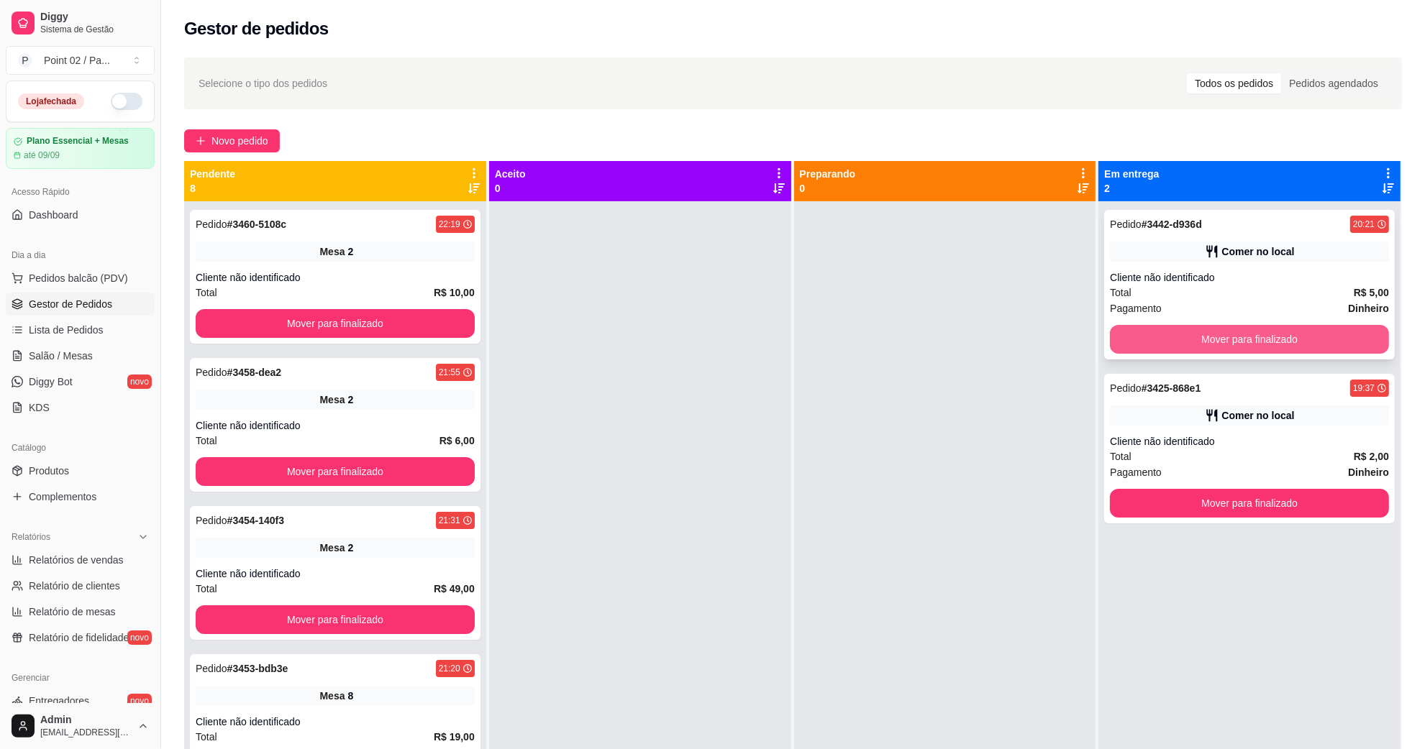
click at [1127, 332] on button "Mover para finalizado" at bounding box center [1249, 339] width 279 height 29
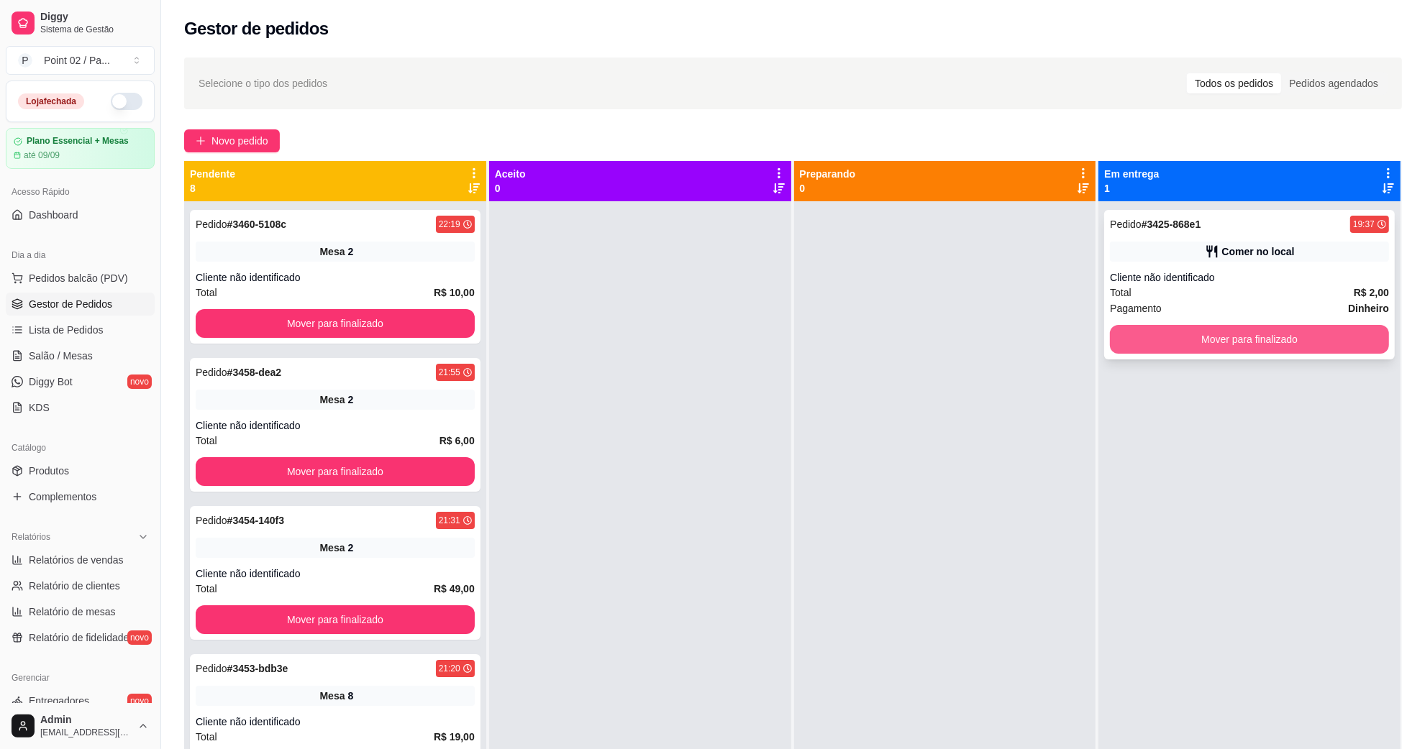
click at [1145, 329] on button "Mover para finalizado" at bounding box center [1249, 339] width 279 height 29
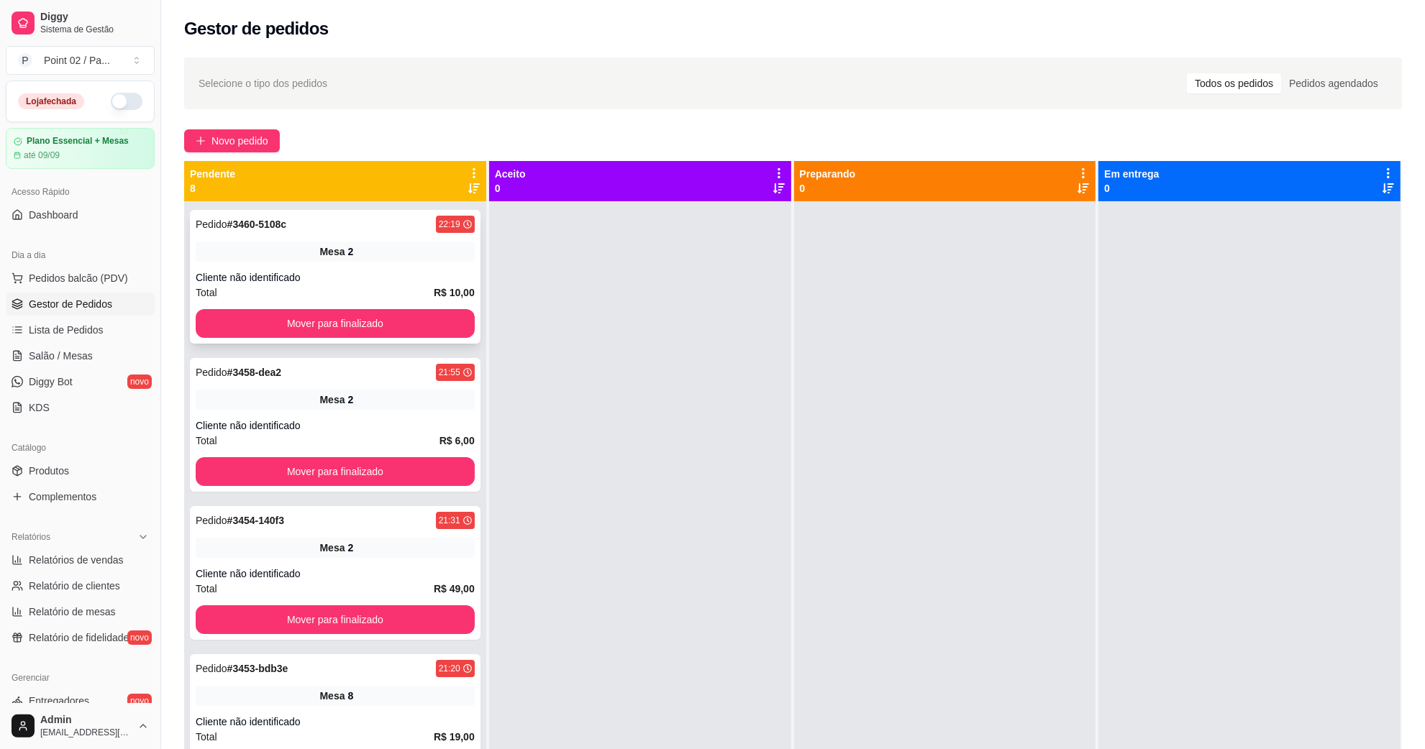
click at [454, 324] on button "Mover para finalizado" at bounding box center [335, 323] width 279 height 29
click at [454, 324] on button "Mover para finalizado" at bounding box center [335, 324] width 270 height 28
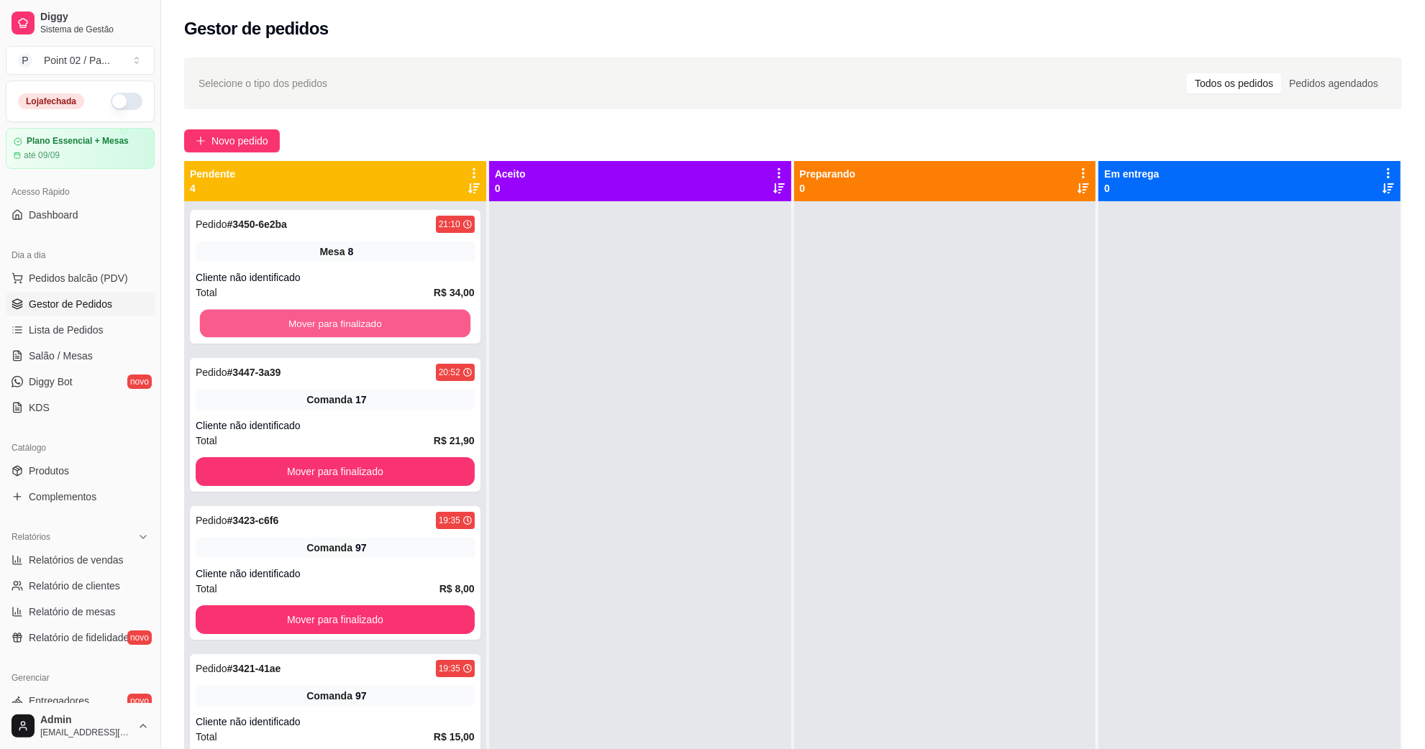
click at [454, 324] on button "Mover para finalizado" at bounding box center [335, 324] width 270 height 28
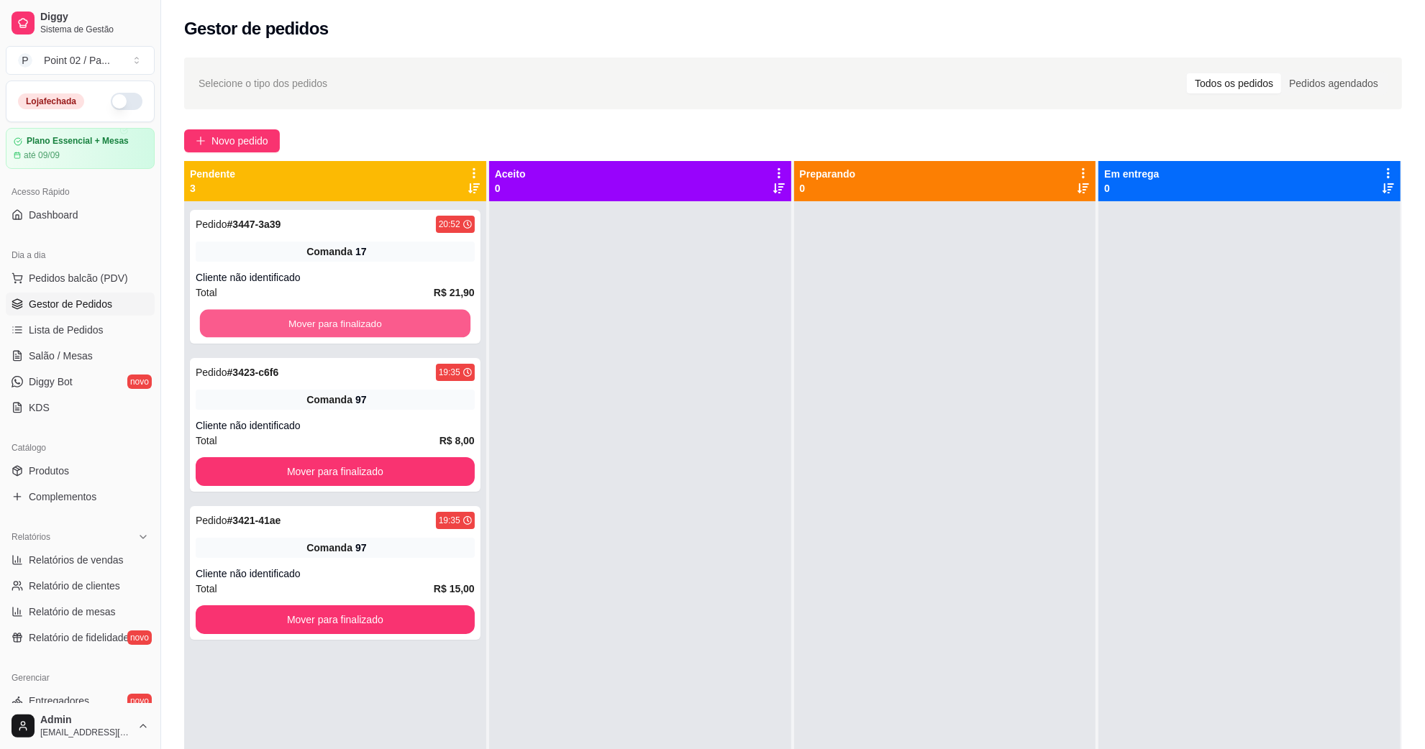
click at [454, 324] on button "Mover para finalizado" at bounding box center [335, 324] width 270 height 28
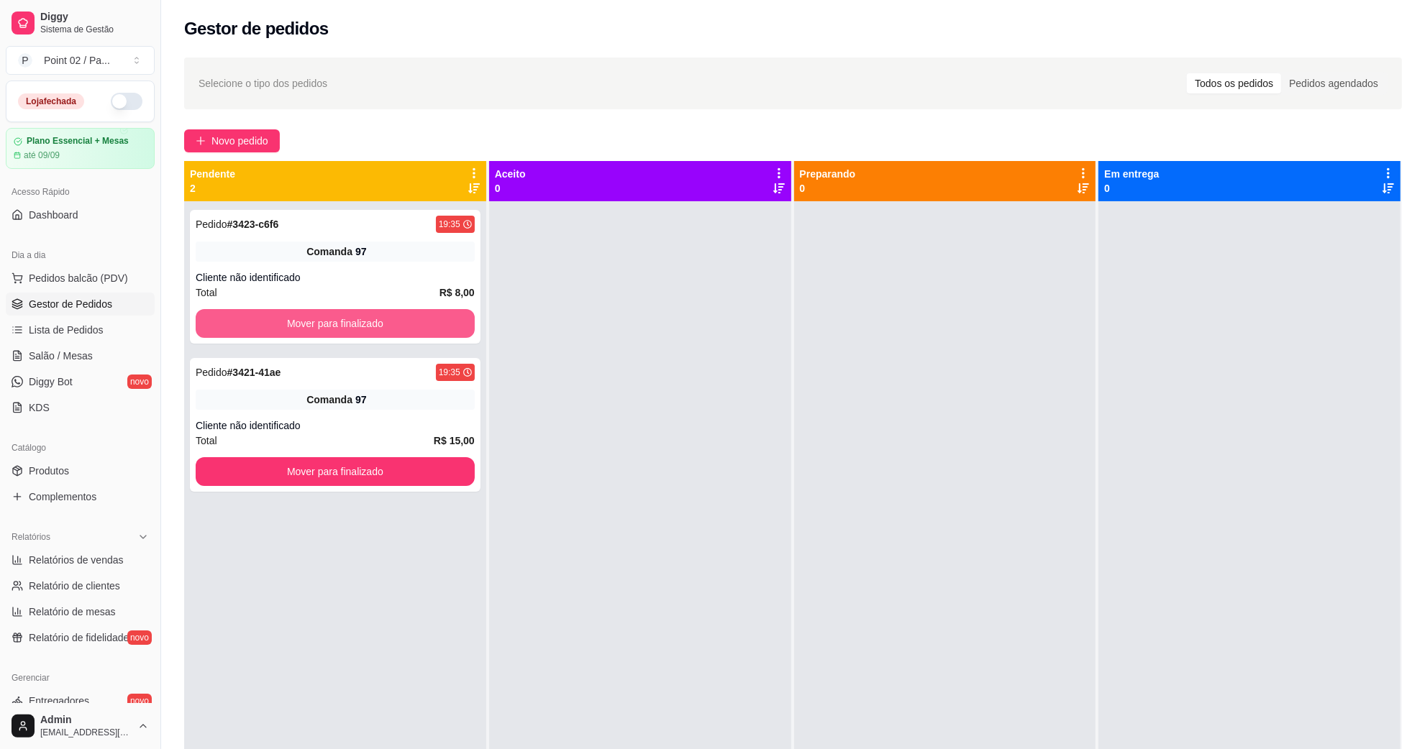
click at [454, 324] on button "Mover para finalizado" at bounding box center [335, 323] width 279 height 29
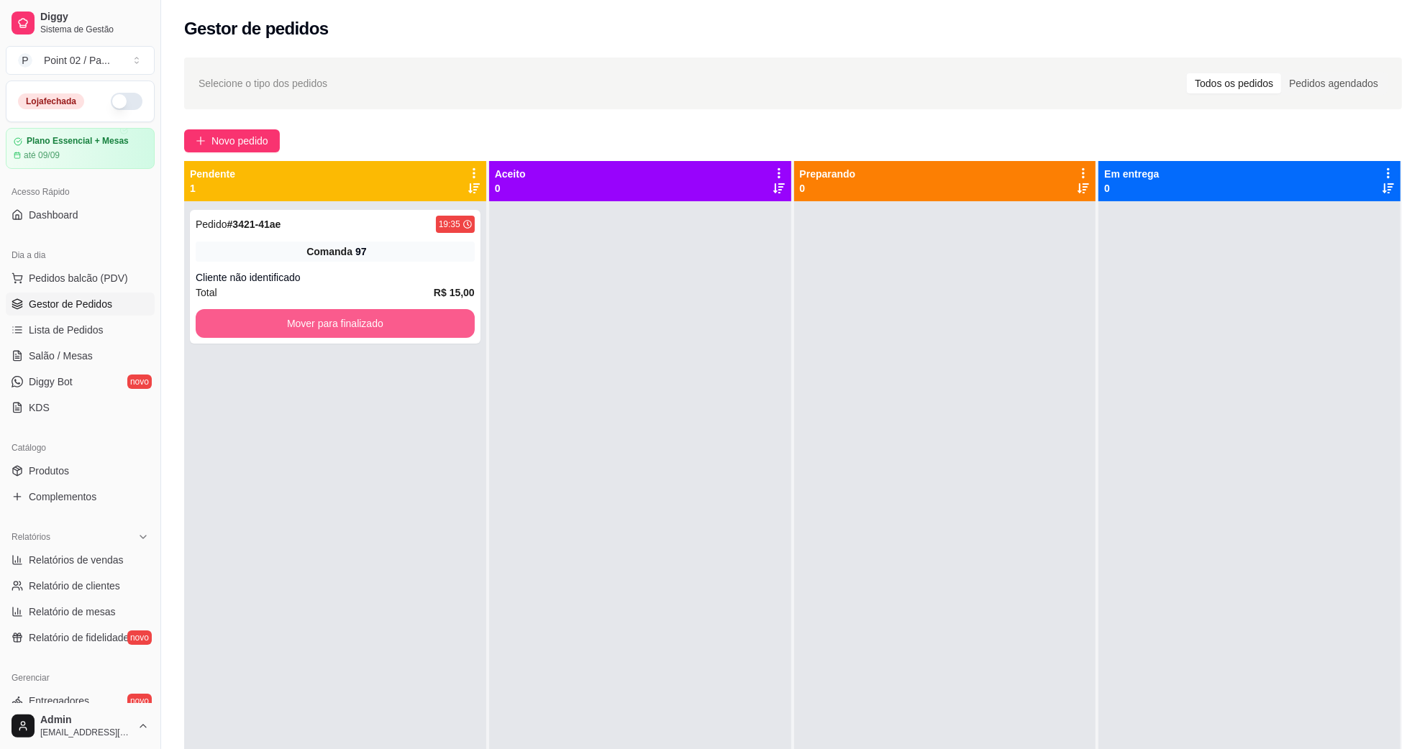
click at [454, 324] on button "Mover para finalizado" at bounding box center [335, 323] width 279 height 29
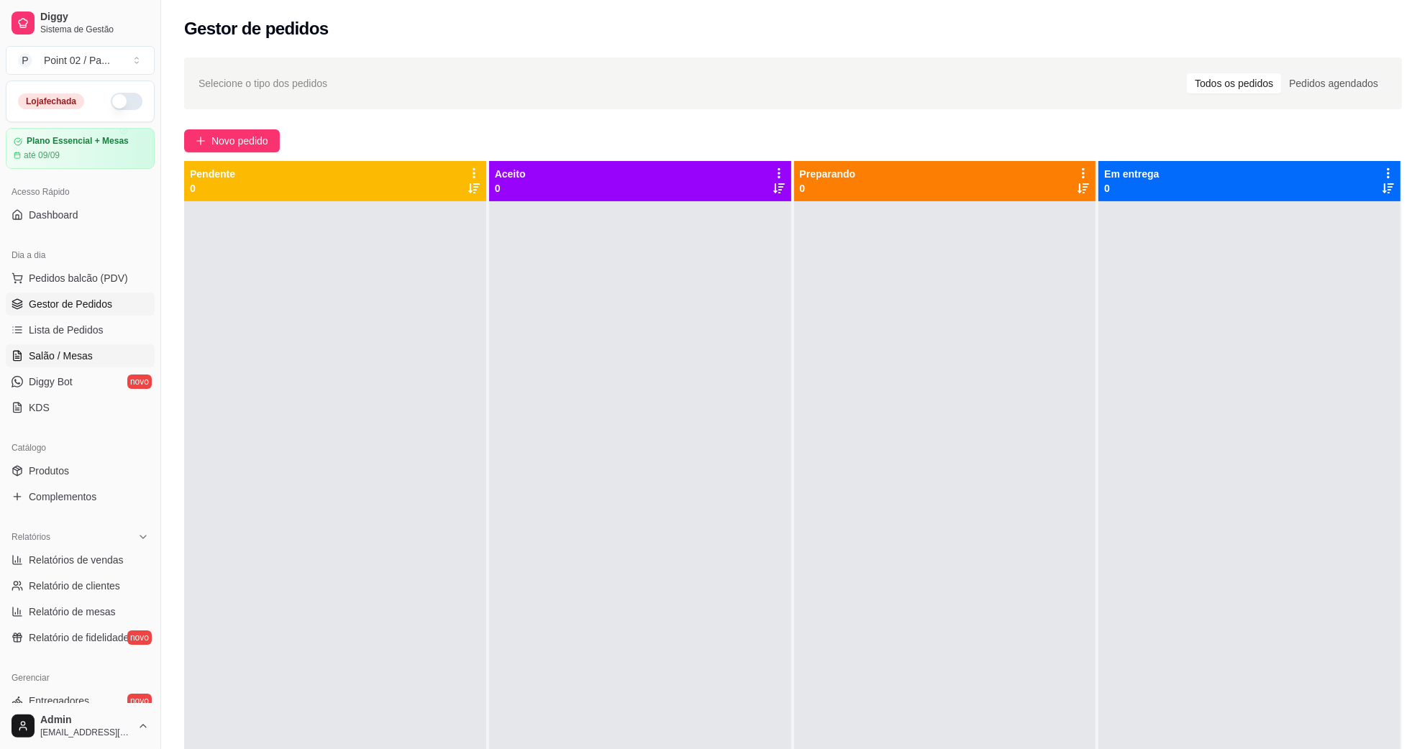
click at [63, 361] on span "Salão / Mesas" at bounding box center [61, 356] width 64 height 14
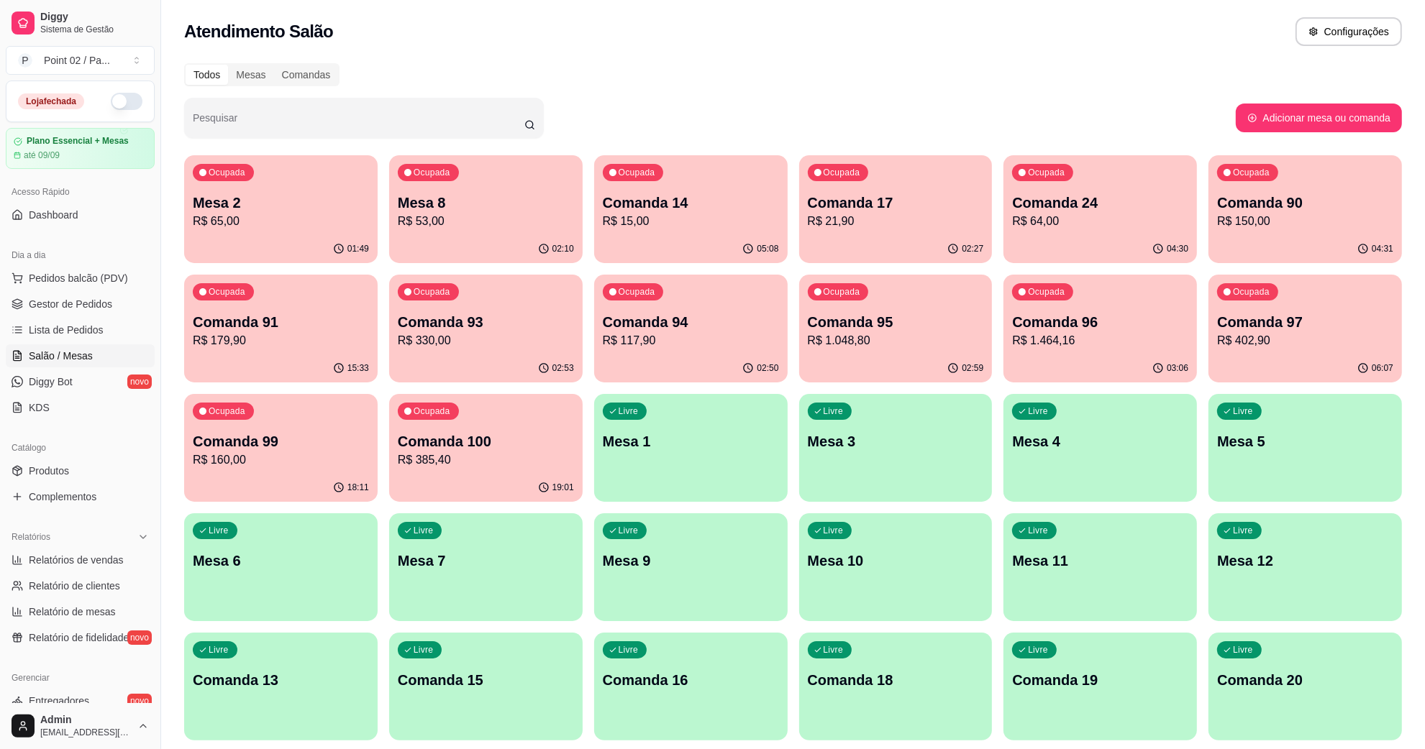
click at [464, 175] on div "Ocupada Mesa 8 R$ 53,00" at bounding box center [485, 195] width 193 height 80
click at [189, 212] on div "Ocupada Mesa 2 R$ 86,00" at bounding box center [280, 195] width 193 height 80
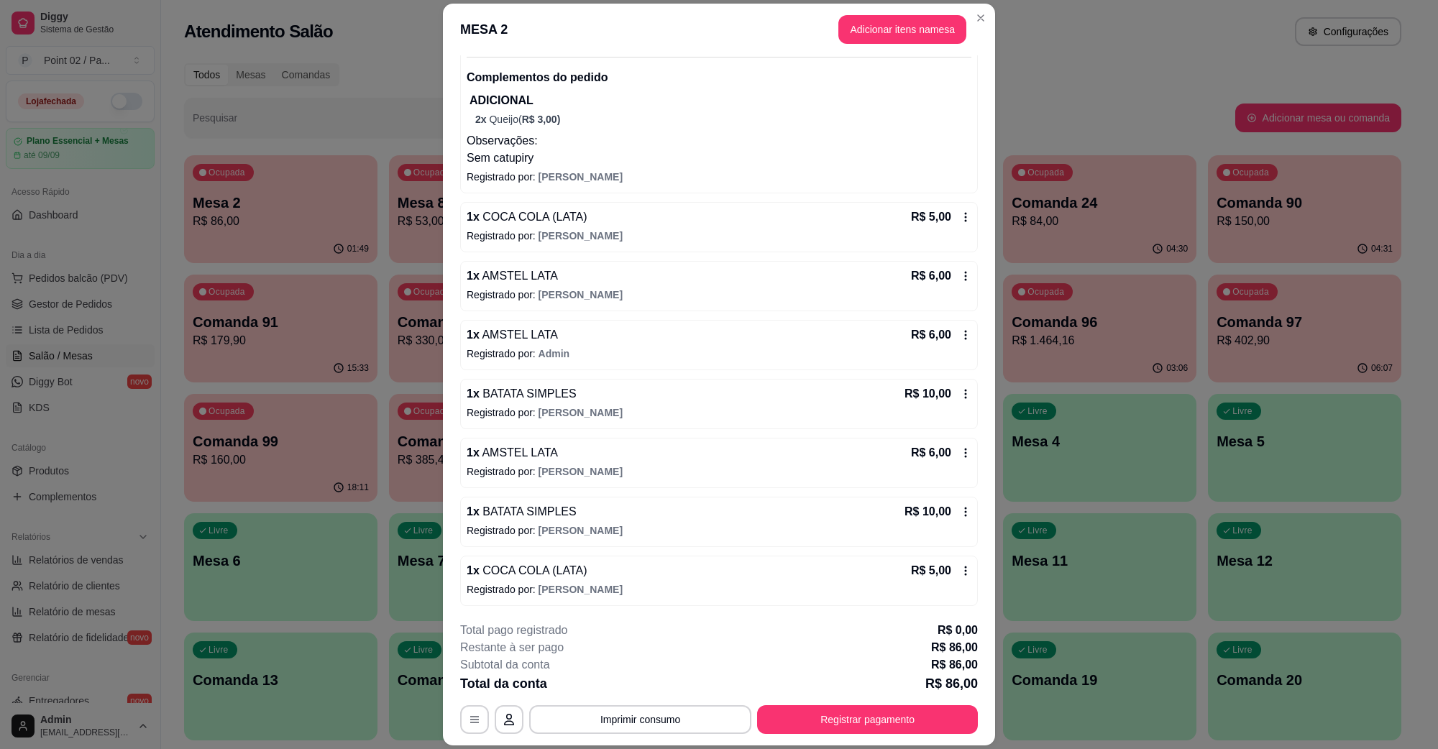
scroll to position [173, 0]
click at [860, 712] on button "Registrar pagamento" at bounding box center [867, 719] width 221 height 29
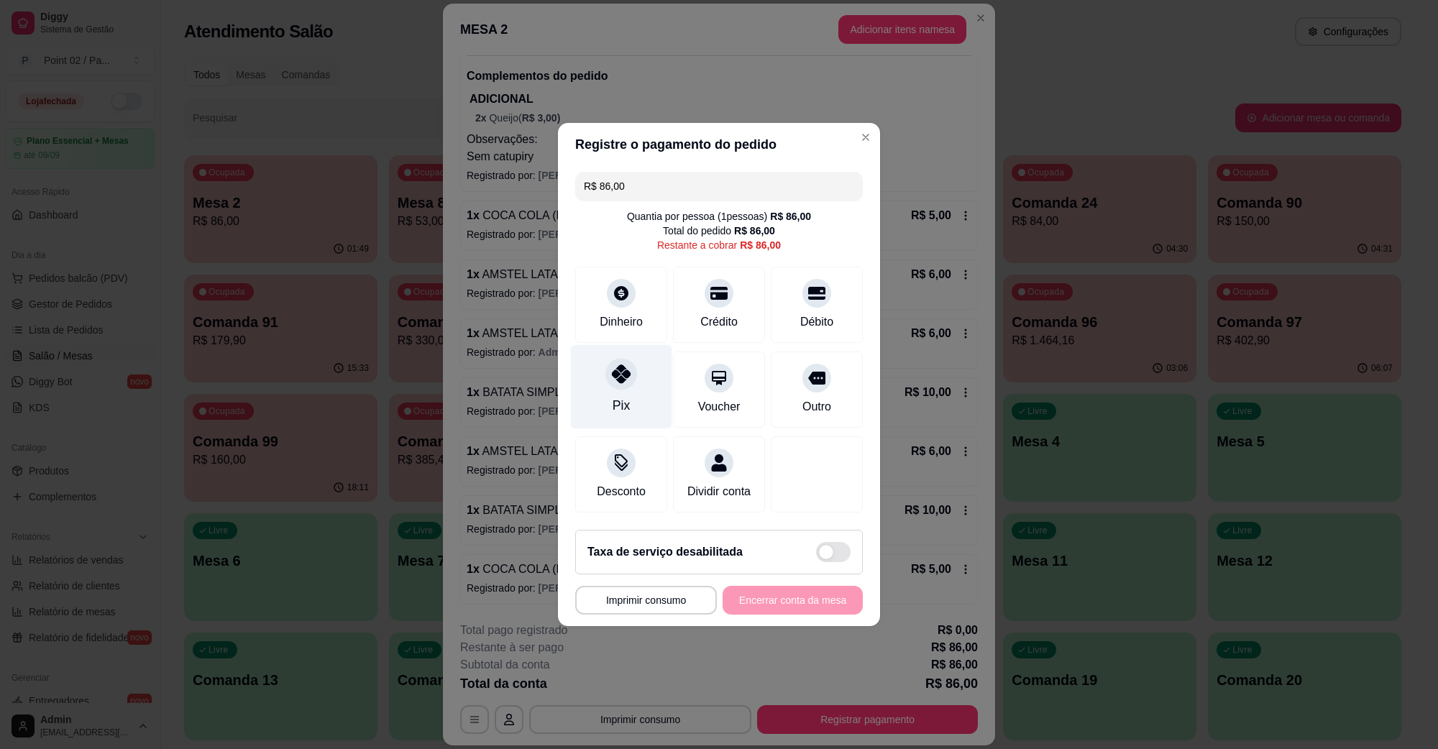
click at [618, 396] on div "Pix" at bounding box center [621, 405] width 17 height 19
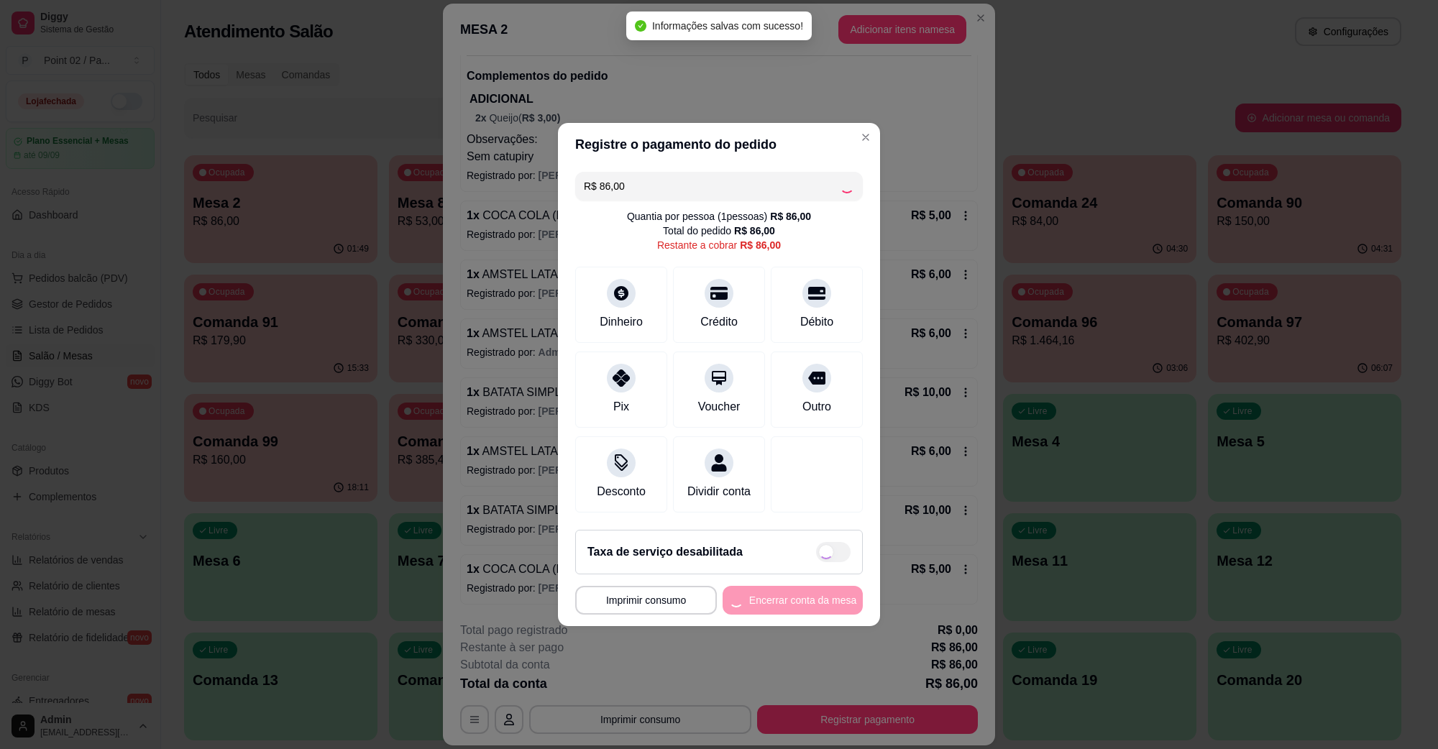
type input "R$ 0,00"
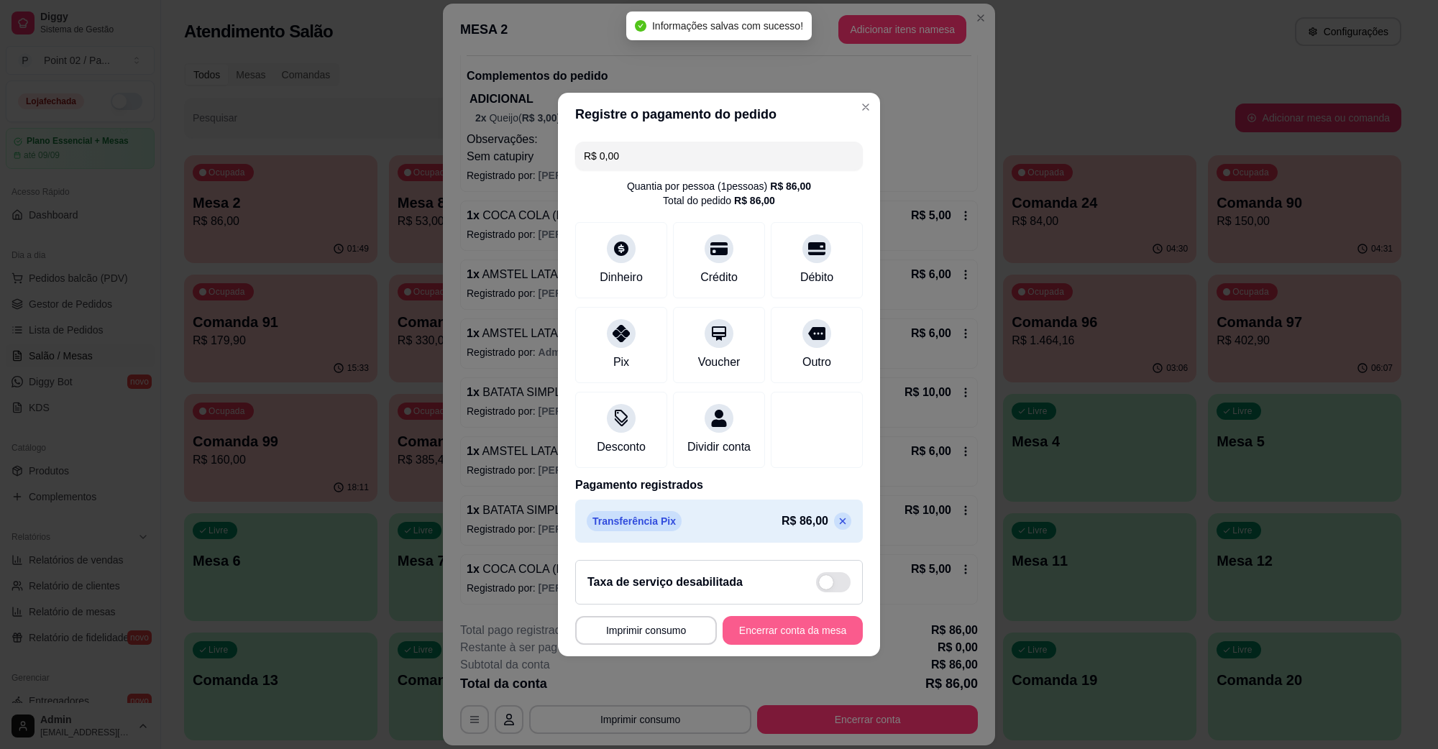
click at [795, 644] on button "Encerrar conta da mesa" at bounding box center [793, 630] width 140 height 29
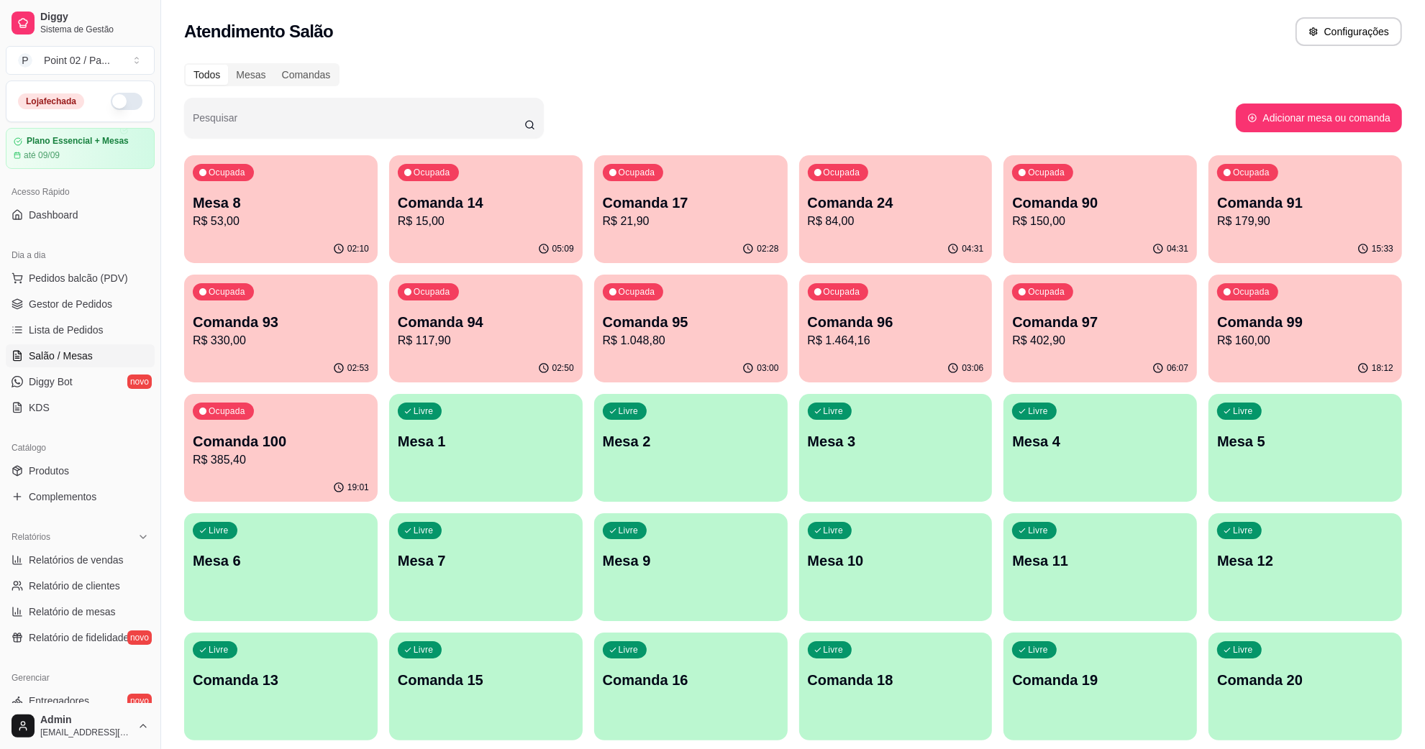
click at [328, 204] on p "Mesa 8" at bounding box center [281, 203] width 176 height 20
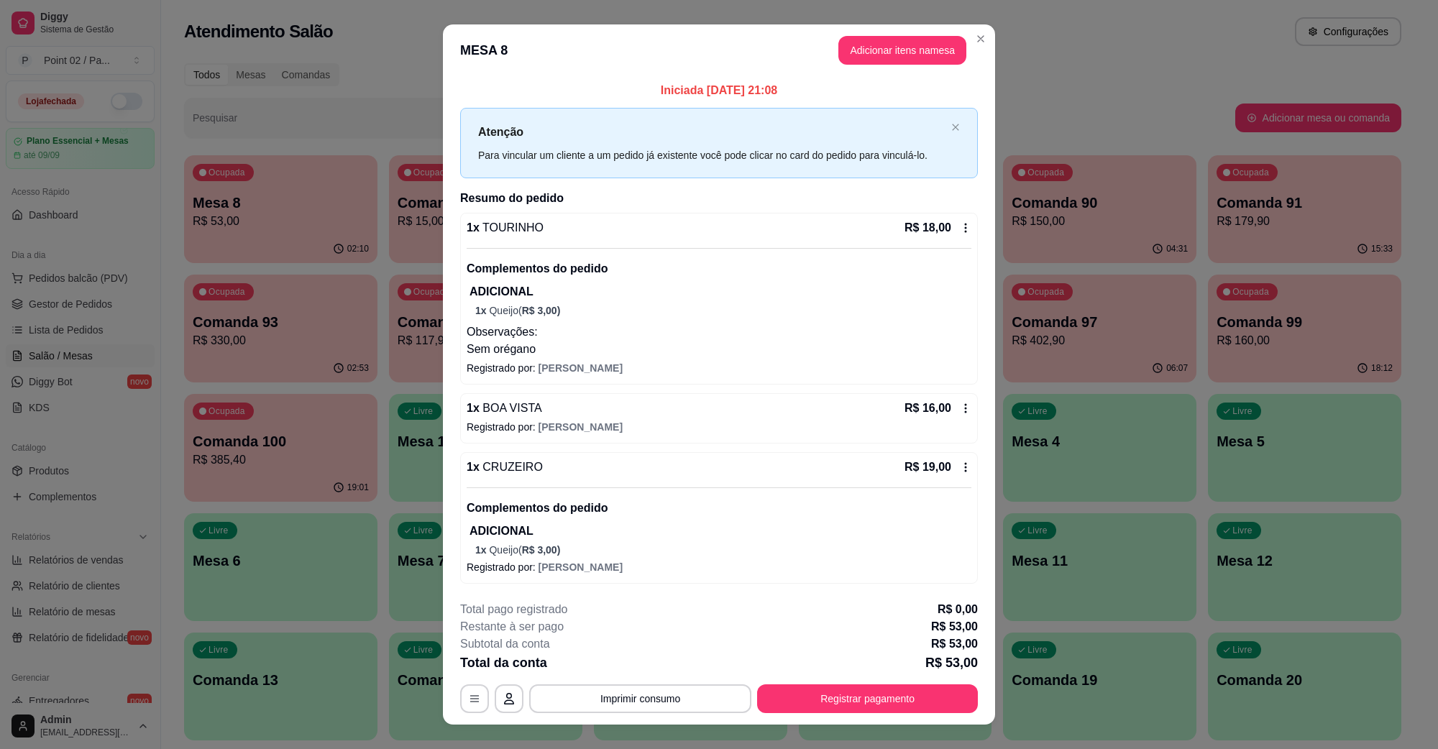
scroll to position [22, 0]
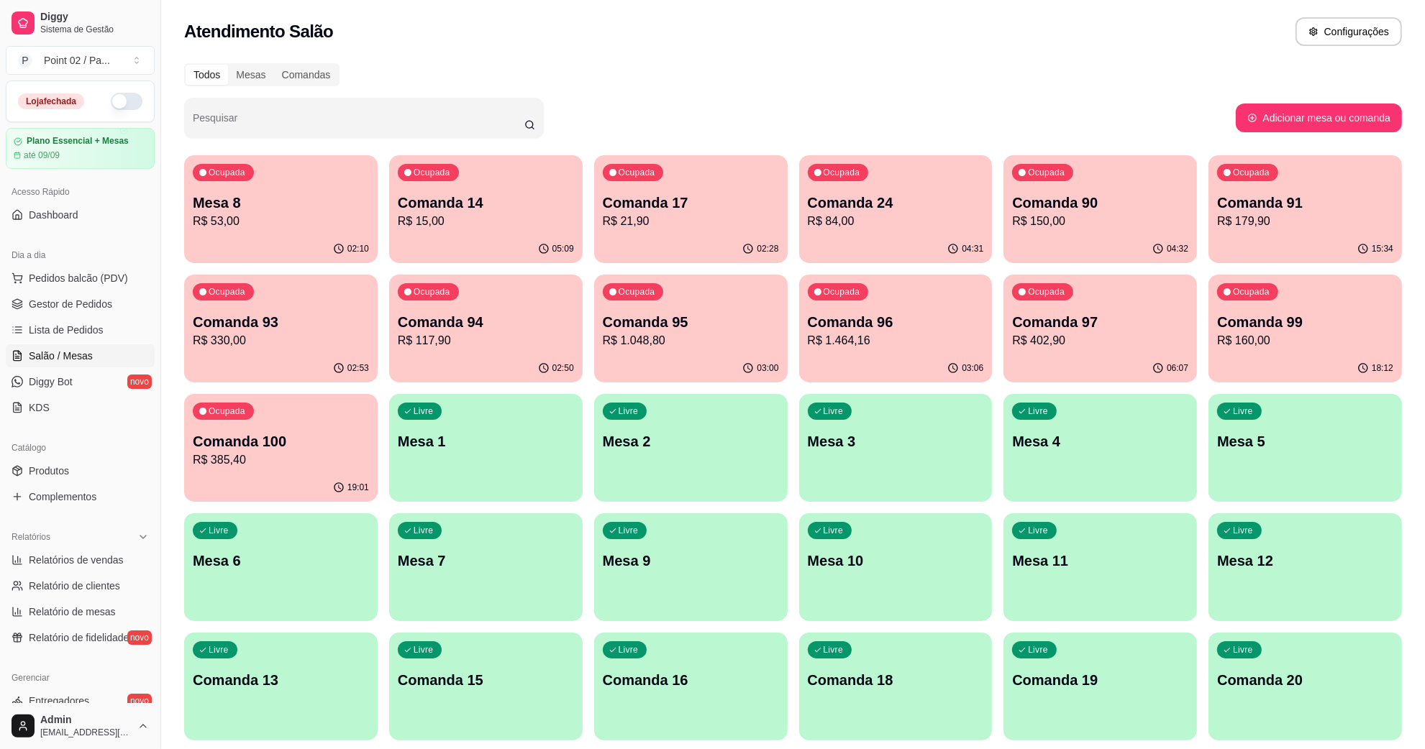
click at [214, 223] on p "R$ 53,00" at bounding box center [281, 221] width 176 height 17
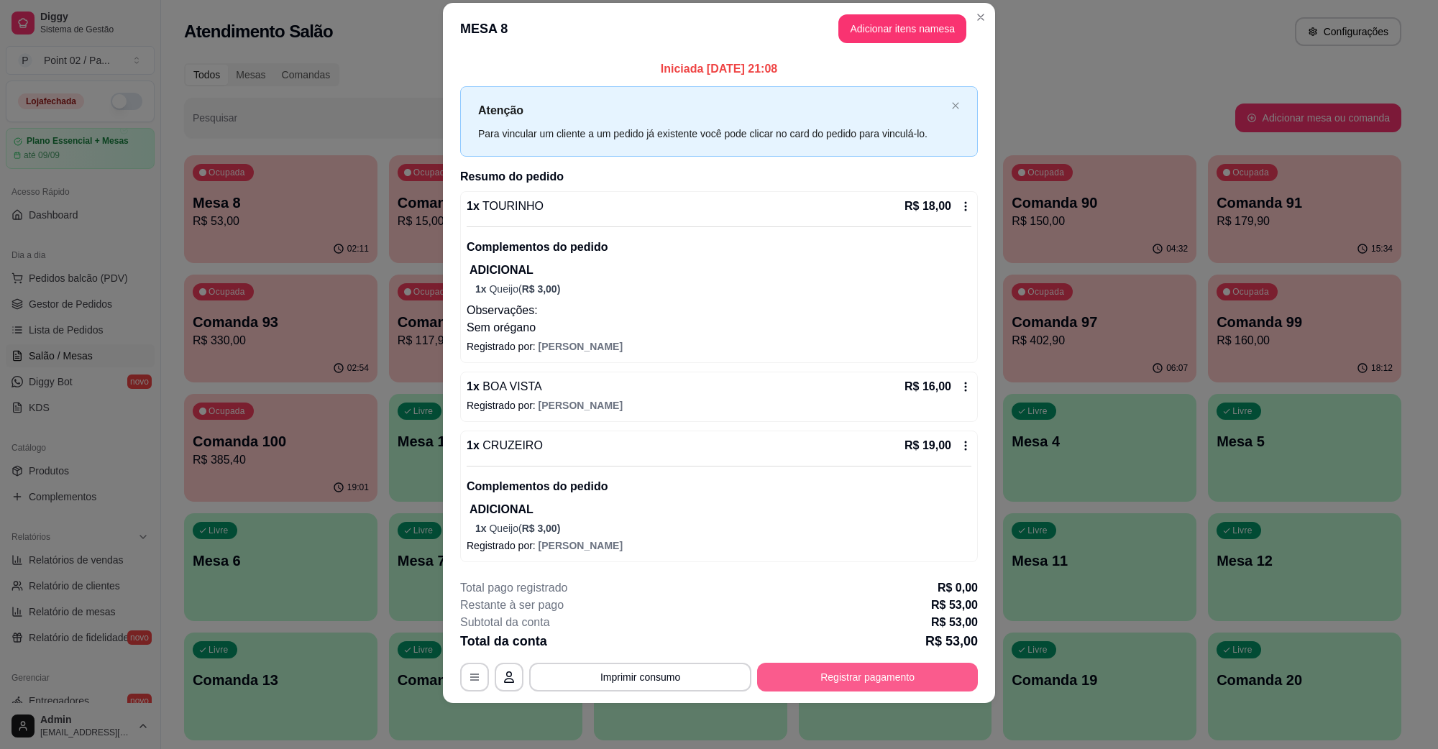
click at [865, 676] on button "Registrar pagamento" at bounding box center [867, 677] width 221 height 29
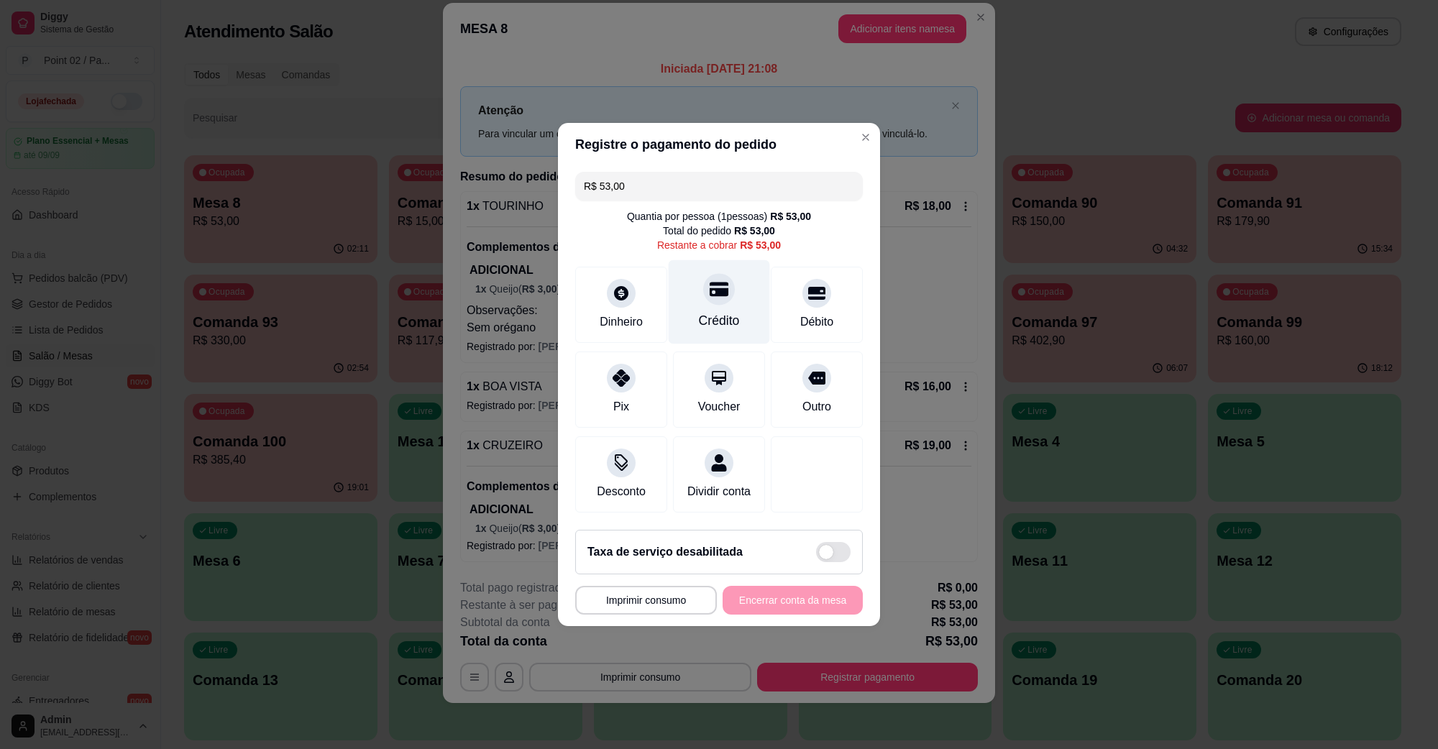
click at [725, 311] on div "Crédito" at bounding box center [719, 320] width 41 height 19
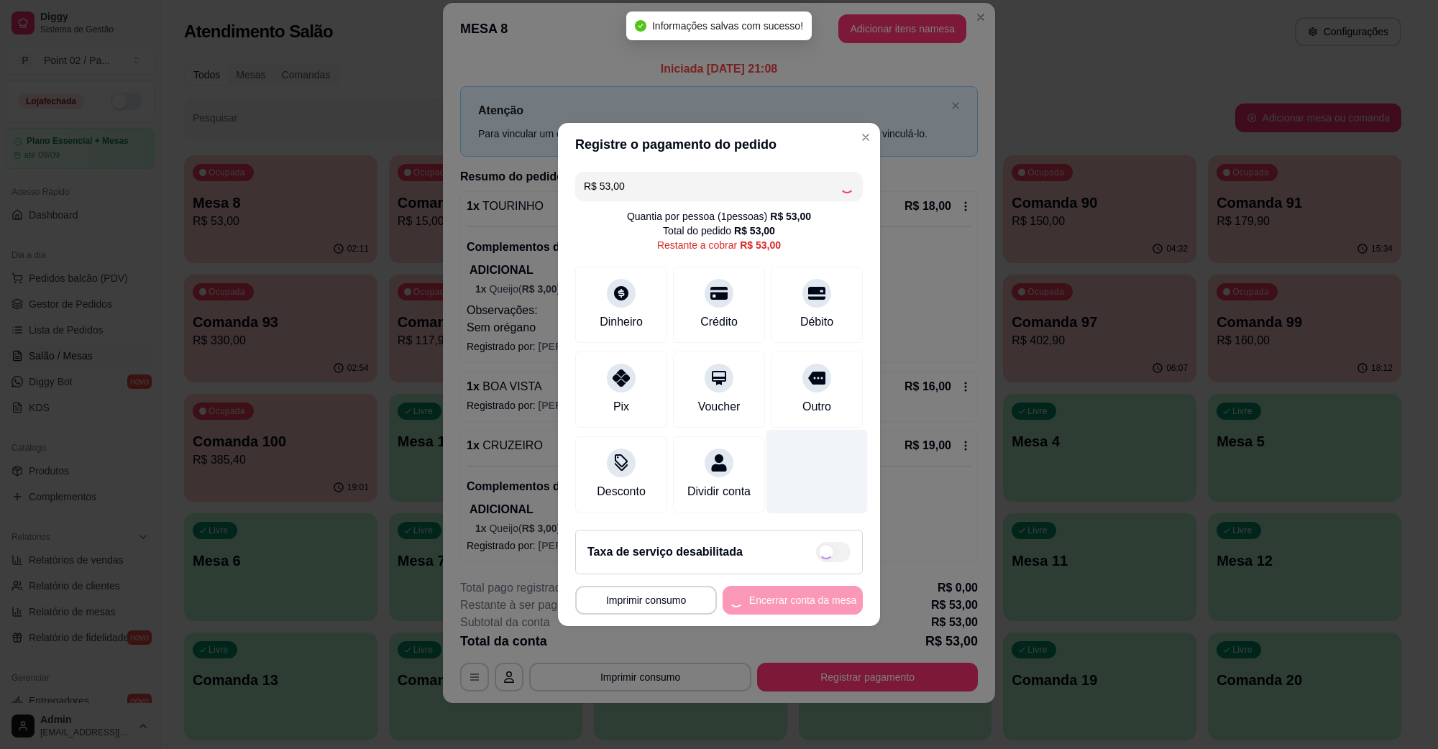
type input "R$ 0,00"
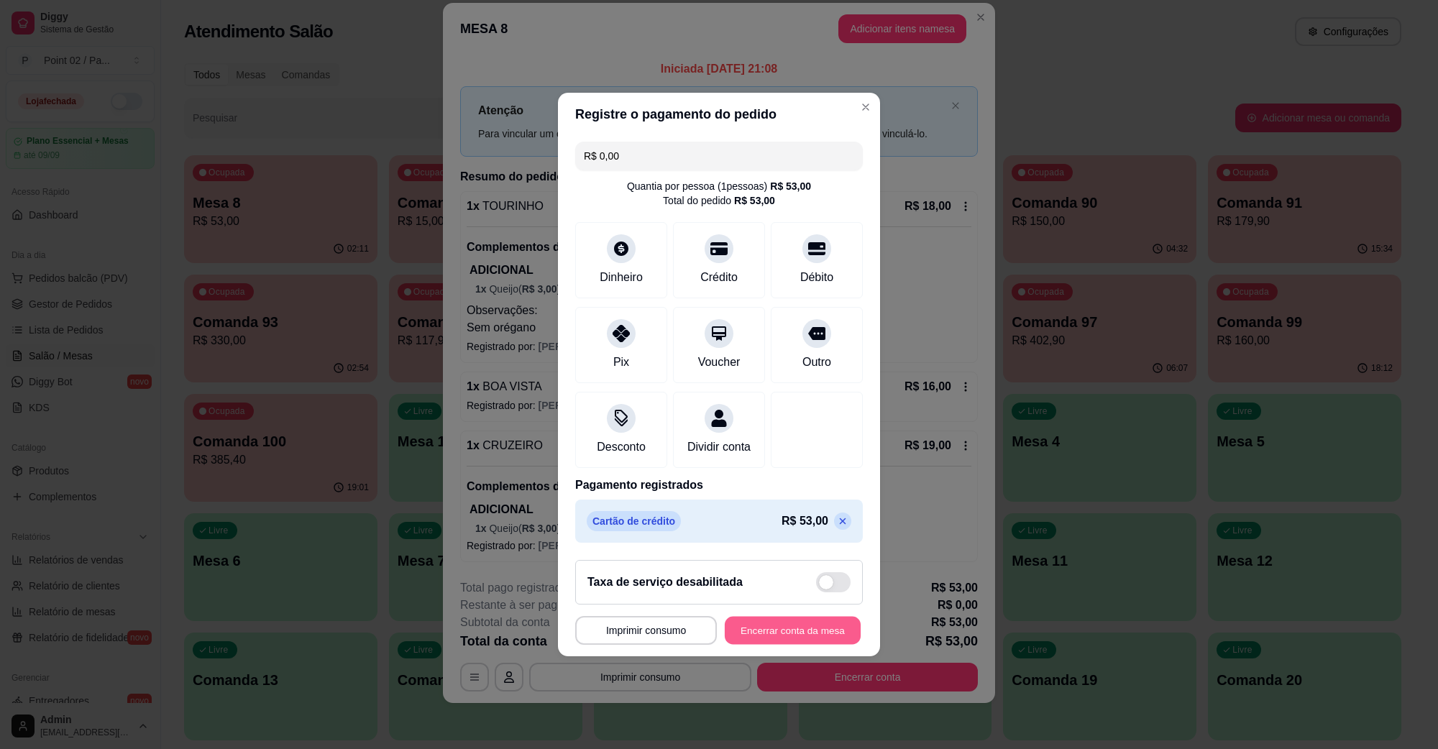
click at [778, 636] on button "Encerrar conta da mesa" at bounding box center [793, 631] width 136 height 28
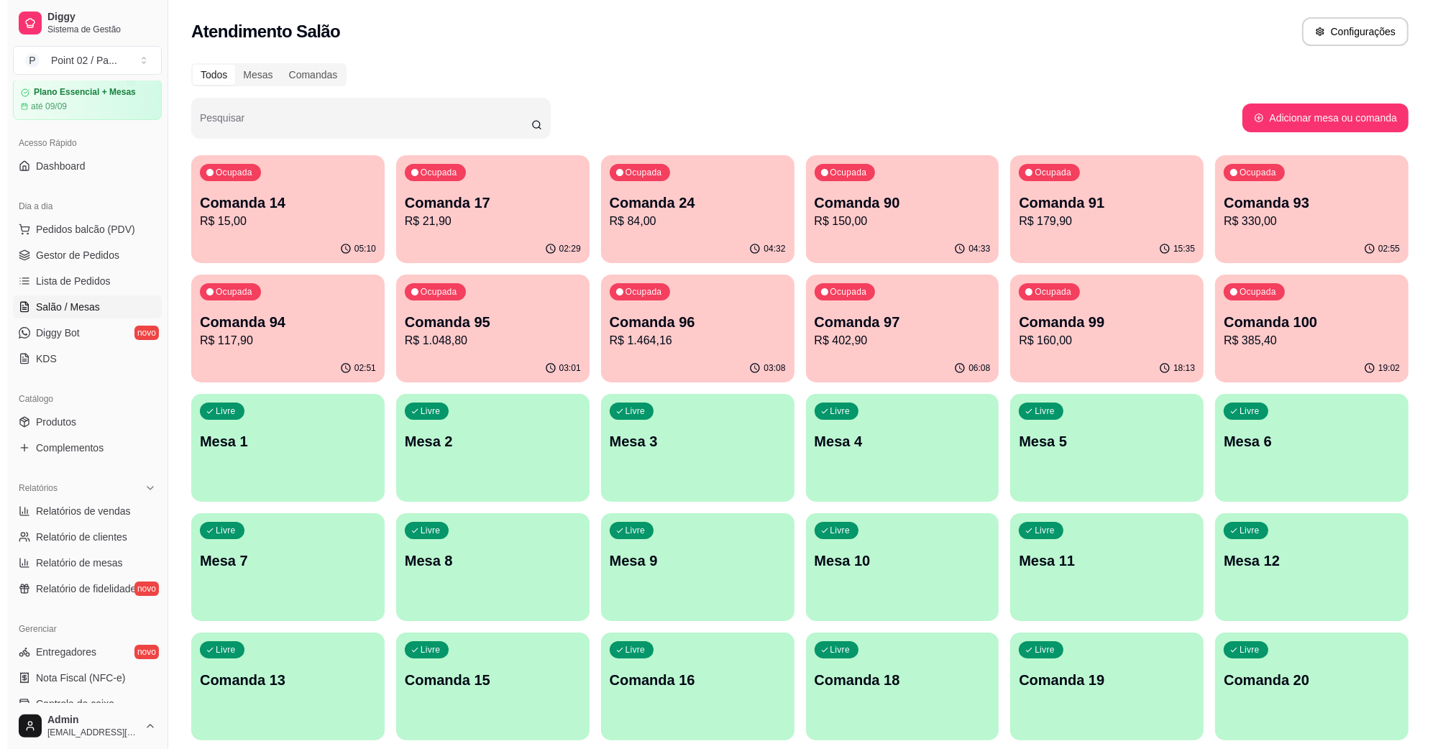
scroll to position [90, 0]
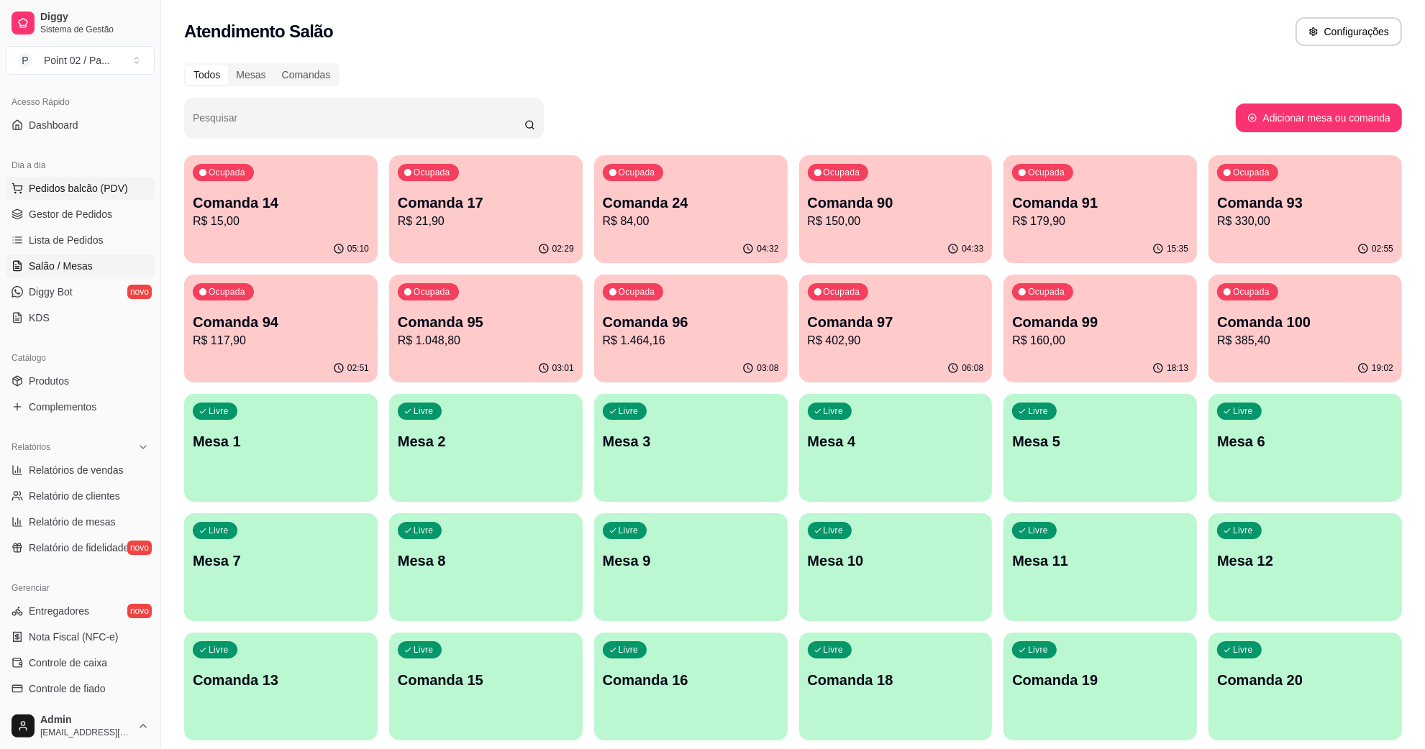
click at [97, 183] on span "Pedidos balcão (PDV)" at bounding box center [78, 188] width 99 height 14
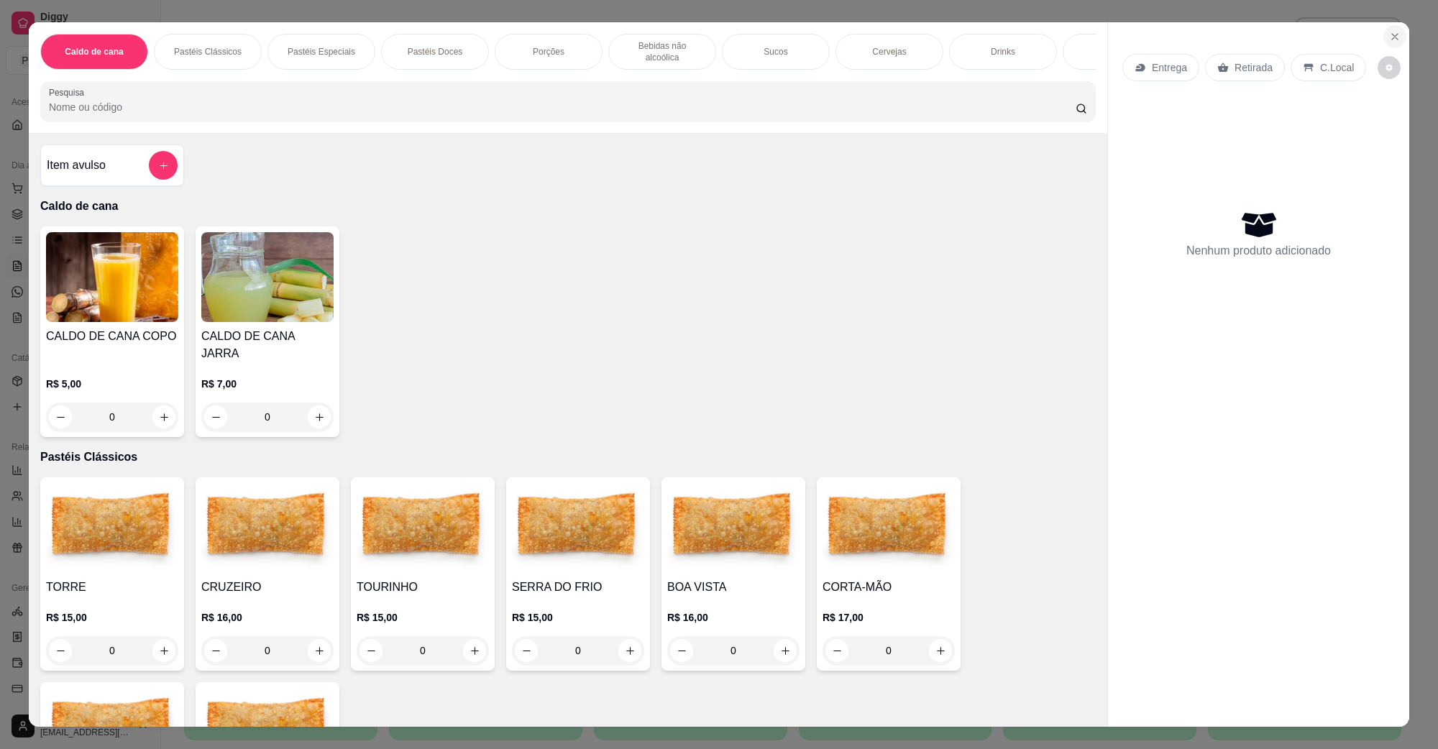
click at [1385, 45] on button "Close" at bounding box center [1395, 36] width 23 height 23
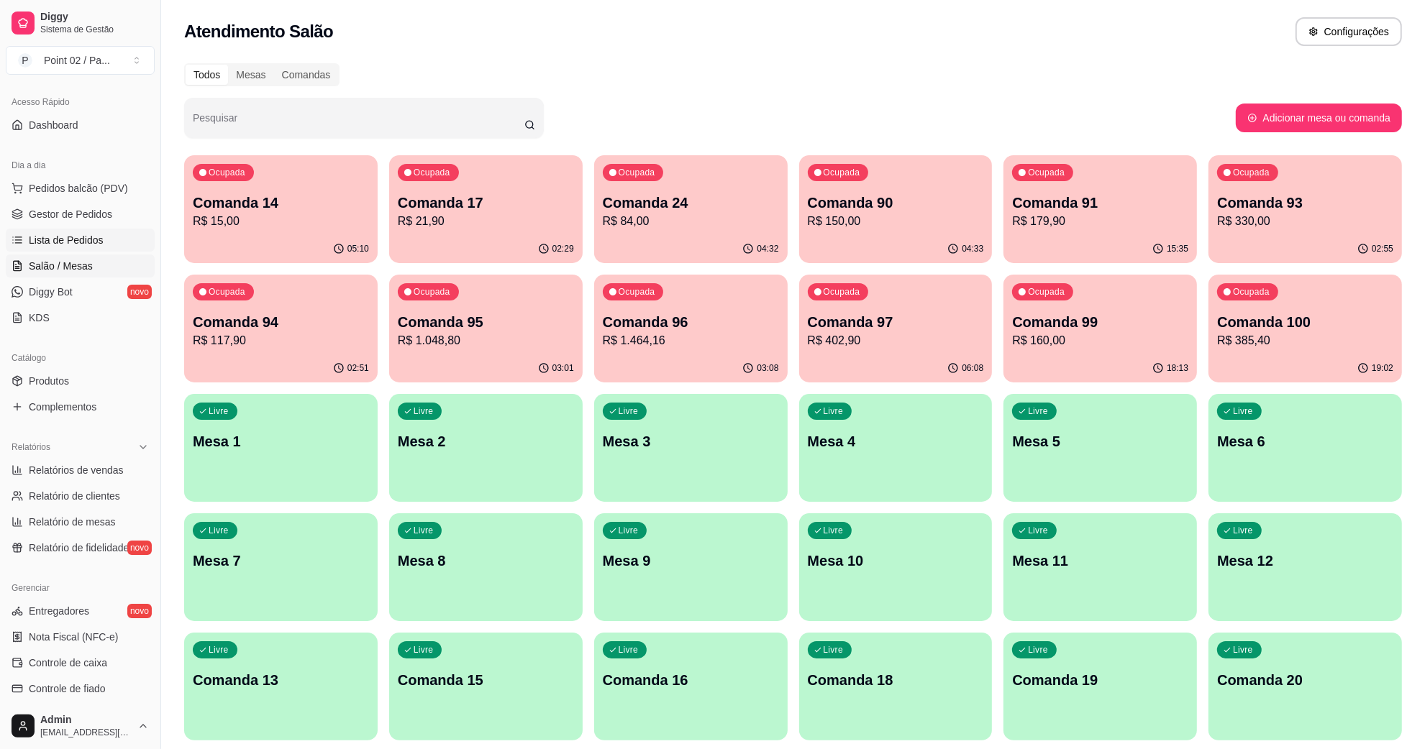
click at [101, 229] on link "Lista de Pedidos" at bounding box center [80, 240] width 149 height 23
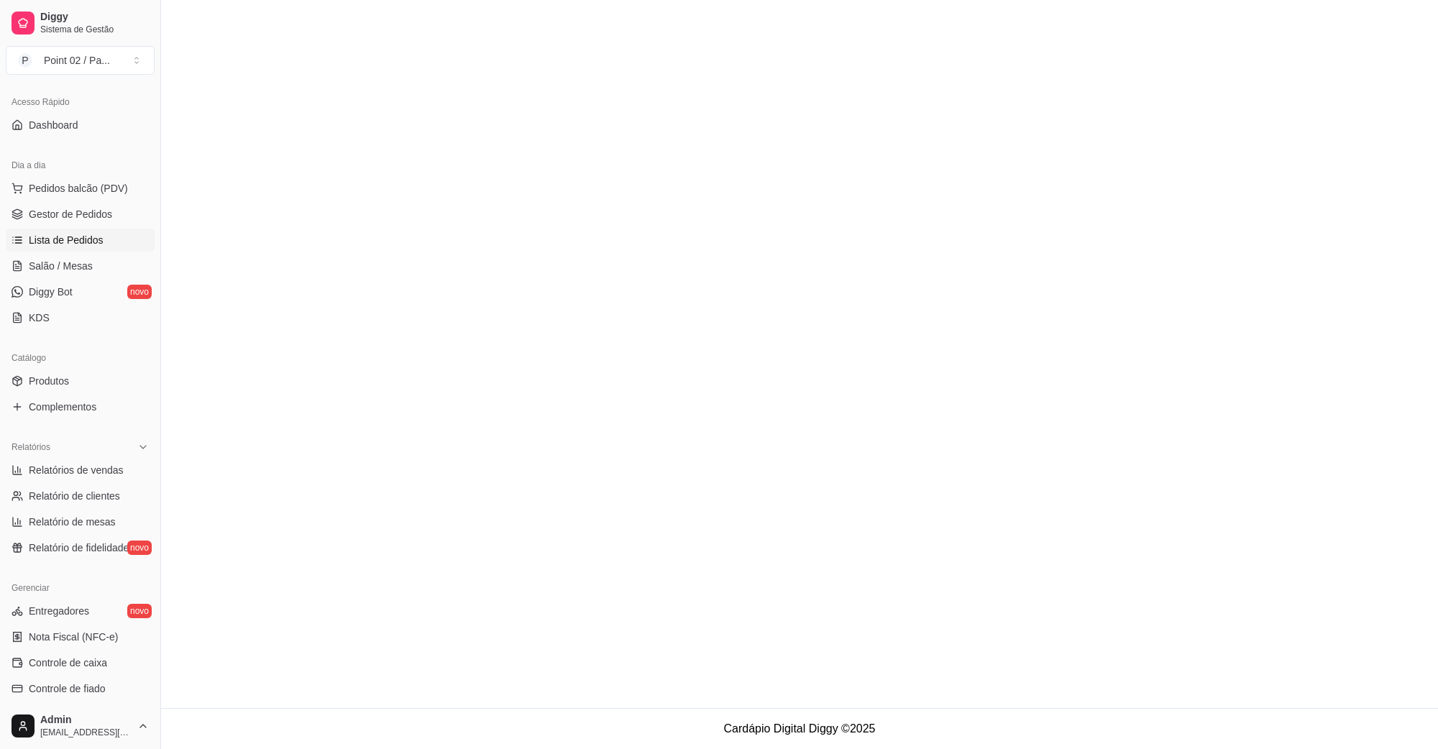
click at [76, 279] on ul "Pedidos balcão (PDV) Gestor de Pedidos Lista de Pedidos Salão / Mesas Diggy Bot…" at bounding box center [80, 253] width 149 height 152
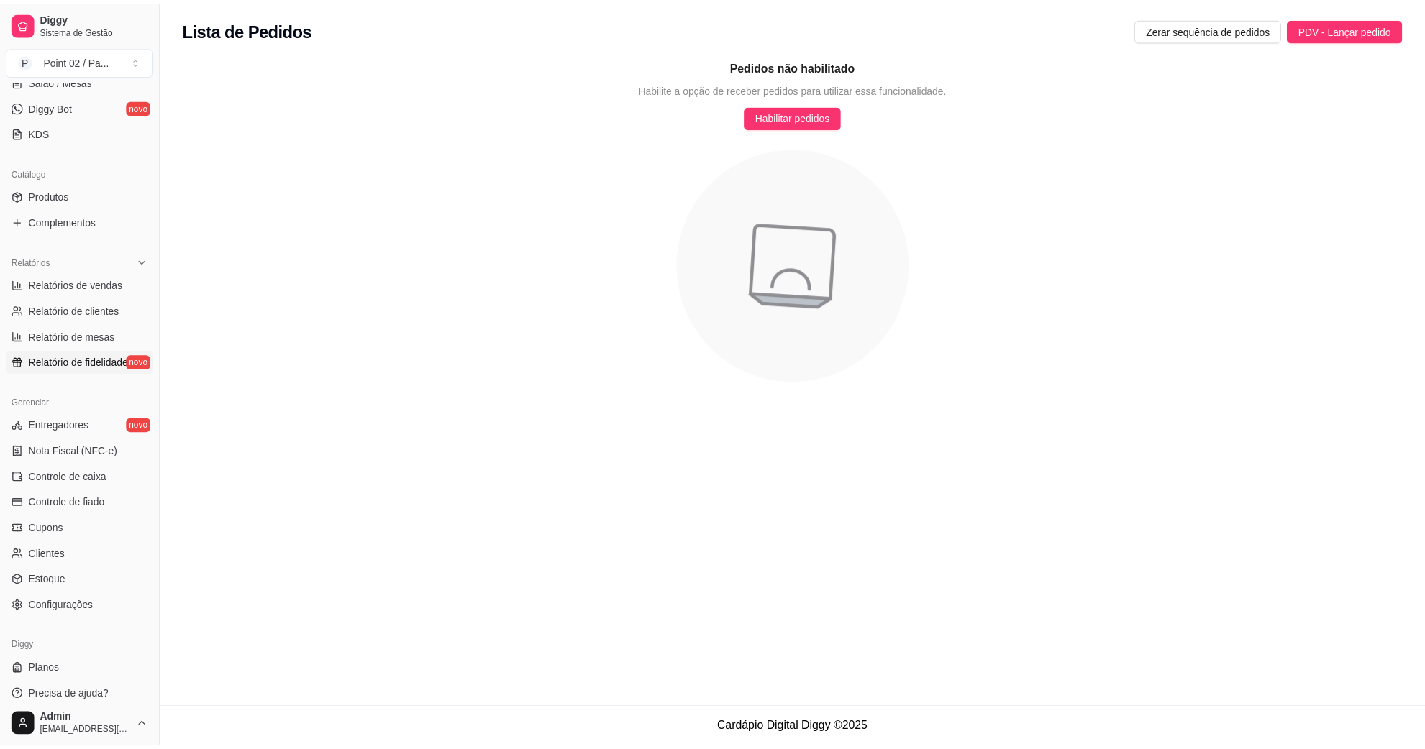
scroll to position [285, 0]
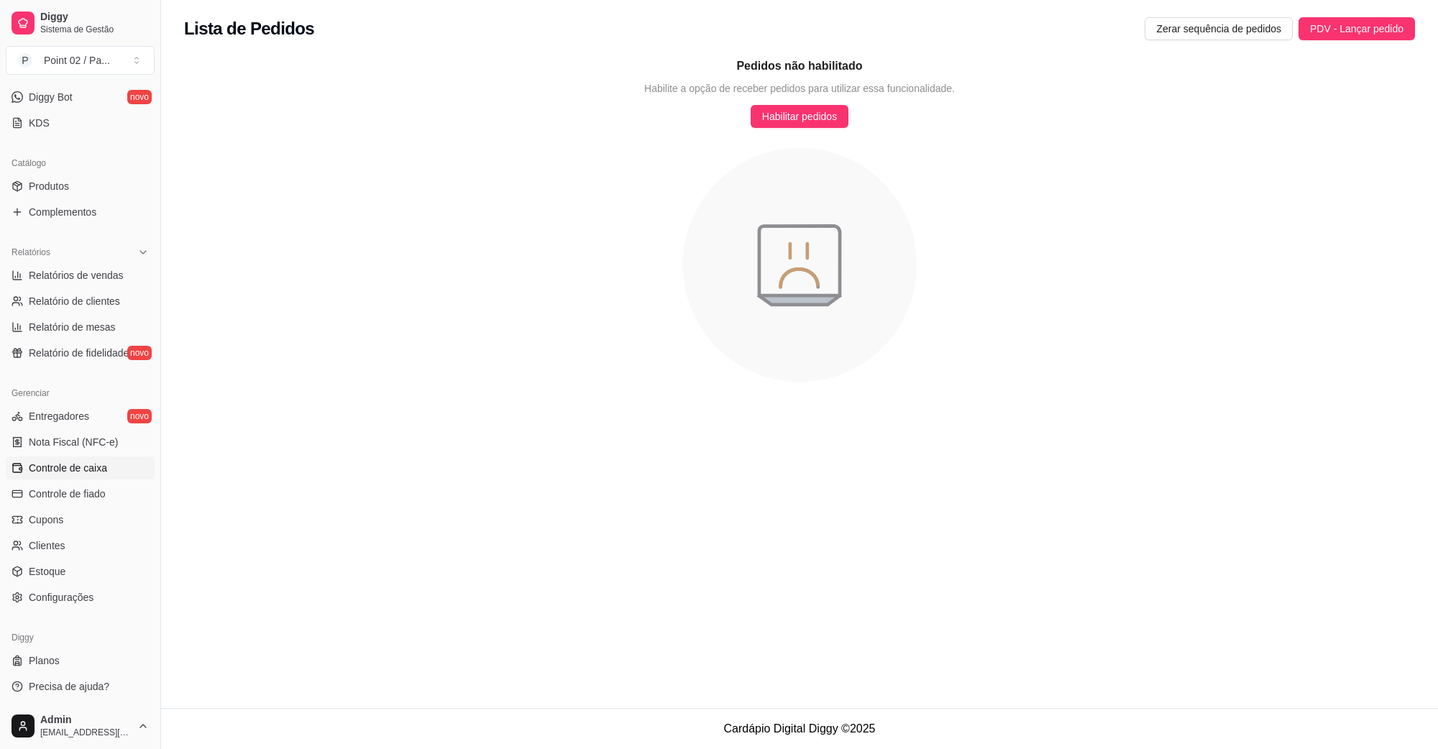
click at [113, 471] on link "Controle de caixa" at bounding box center [80, 468] width 149 height 23
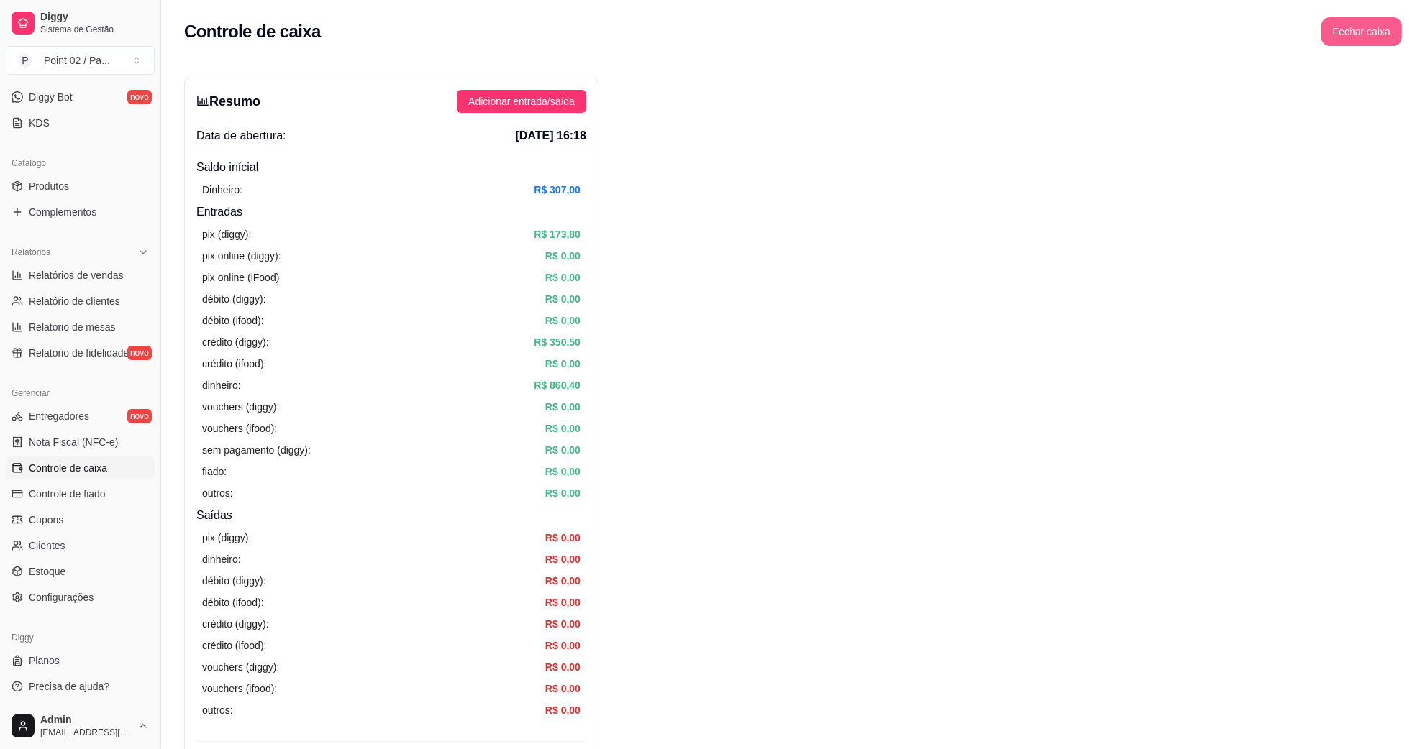
click at [1350, 27] on button "Fechar caixa" at bounding box center [1361, 31] width 81 height 29
click at [1399, 120] on button "Sim" at bounding box center [1401, 127] width 29 height 17
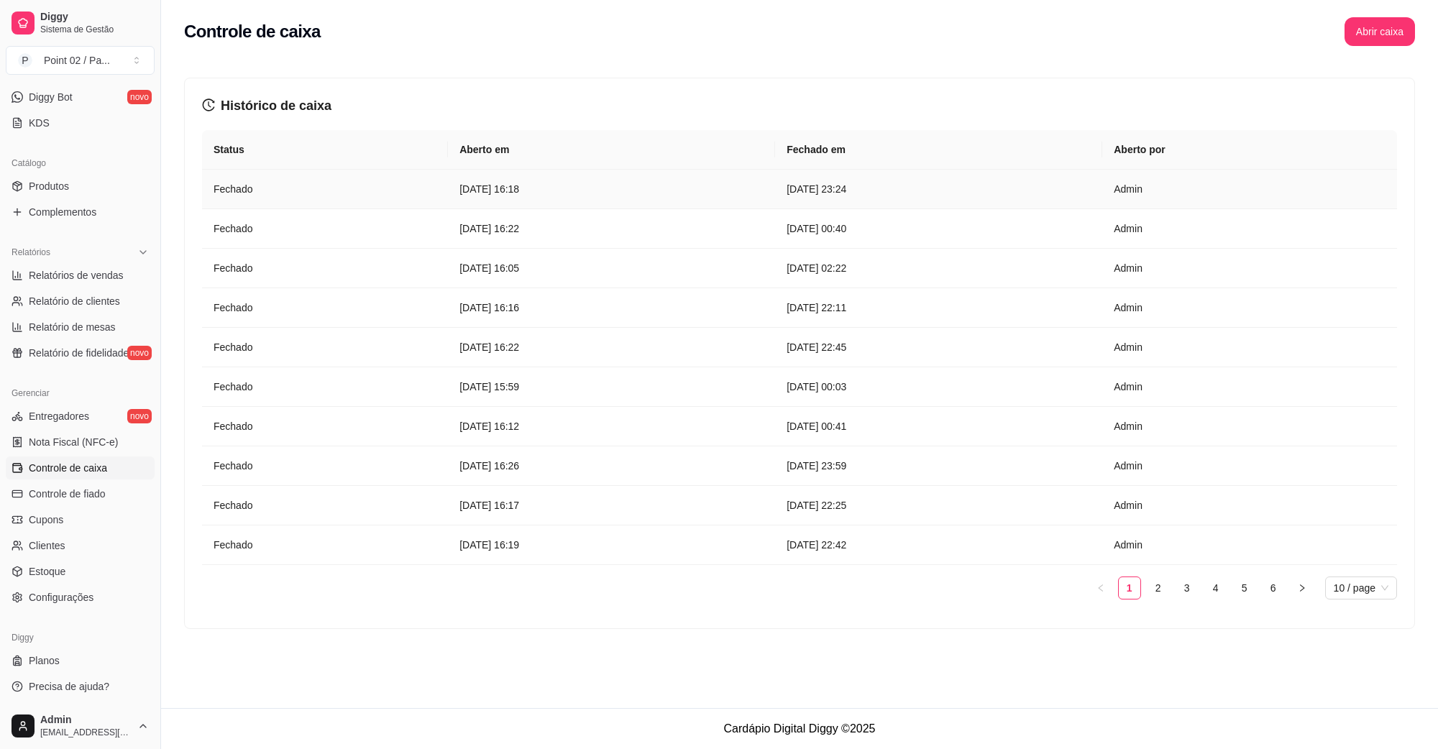
click at [892, 195] on article "[DATE] 23:24" at bounding box center [939, 189] width 304 height 16
